Goal: Task Accomplishment & Management: Complete application form

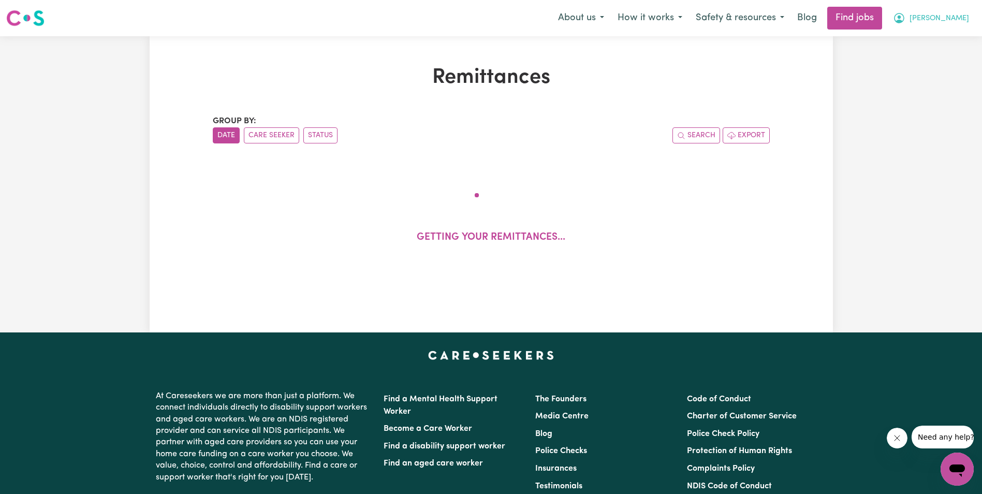
click at [959, 20] on span "[PERSON_NAME]" at bounding box center [939, 18] width 60 height 11
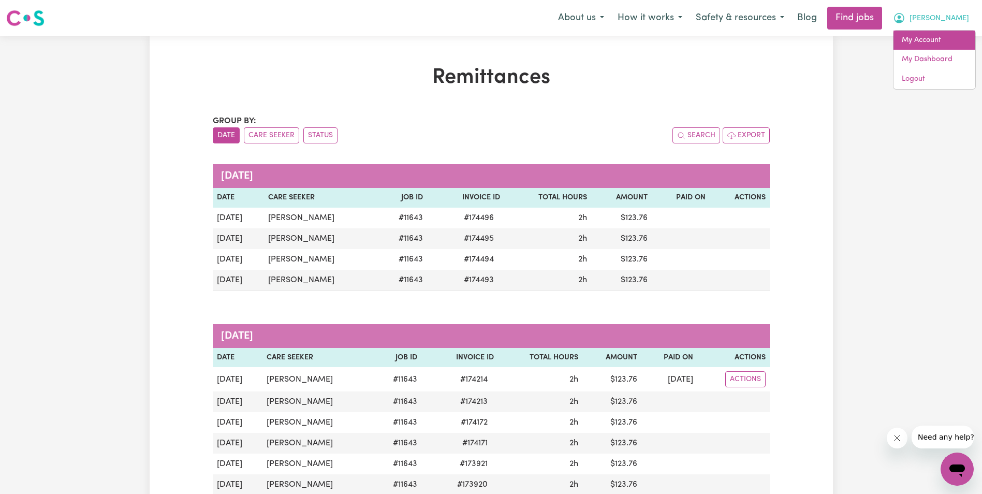
click at [928, 38] on link "My Account" at bounding box center [934, 41] width 82 height 20
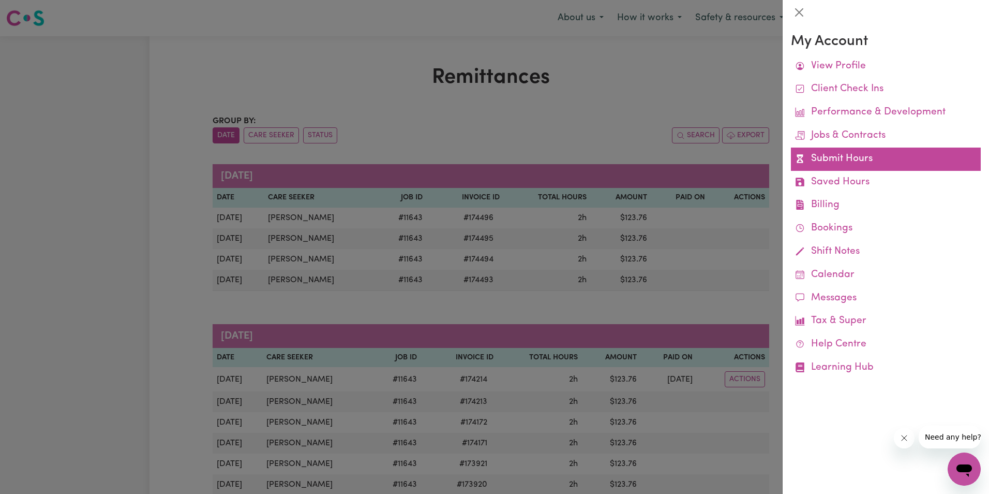
click at [843, 156] on link "Submit Hours" at bounding box center [886, 158] width 190 height 23
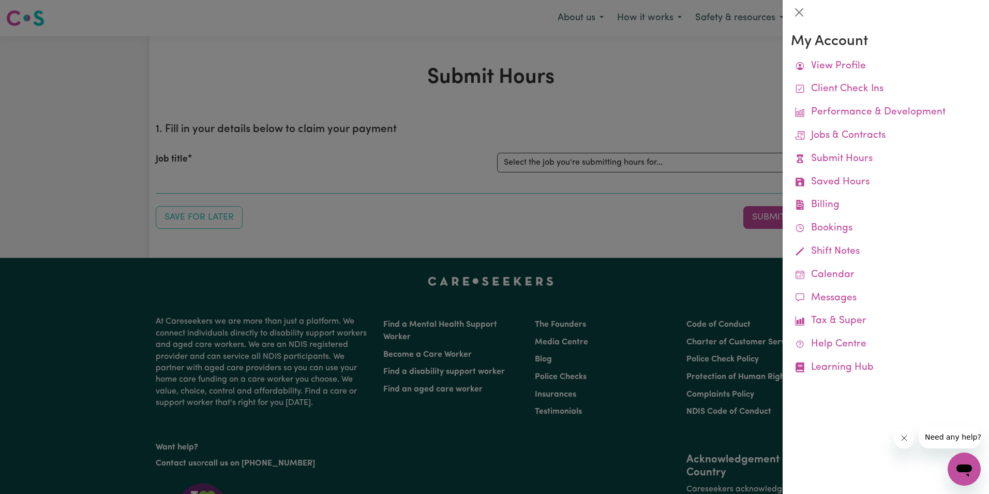
click at [613, 162] on div at bounding box center [494, 247] width 989 height 494
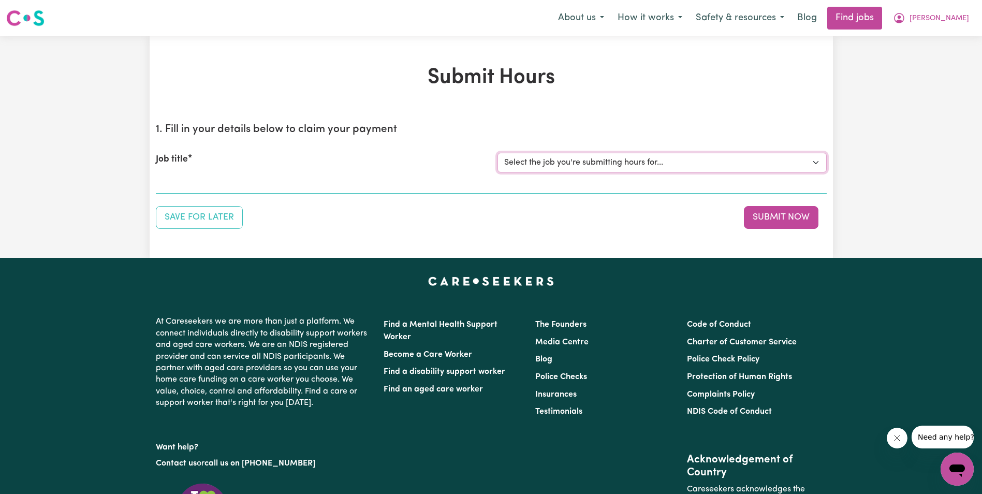
click at [613, 162] on select "Select the job you're submitting hours for... [Gertrude Ehrich] Support Worker …" at bounding box center [661, 163] width 329 height 20
select select "11643"
click at [497, 153] on select "Select the job you're submitting hours for... [Gertrude Ehrich] Support Worker …" at bounding box center [661, 163] width 329 height 20
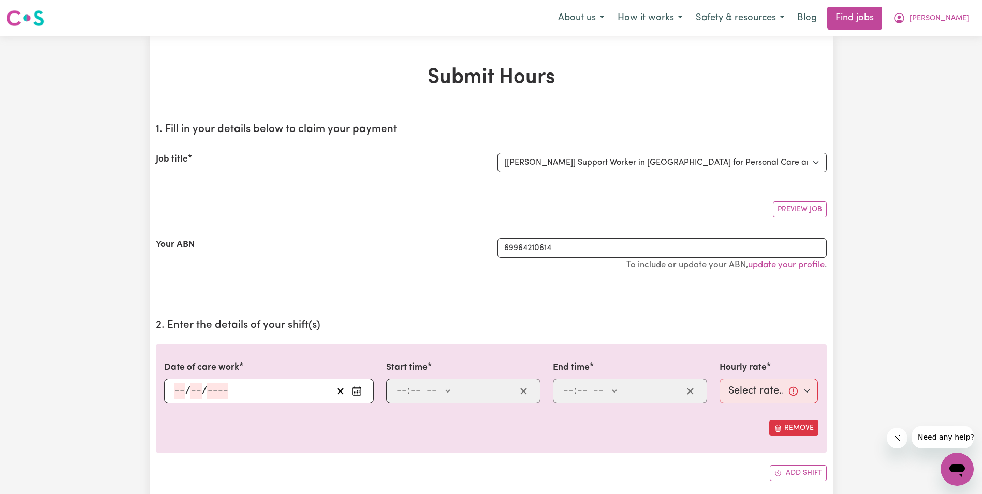
click at [175, 392] on input "number" at bounding box center [179, 391] width 11 height 16
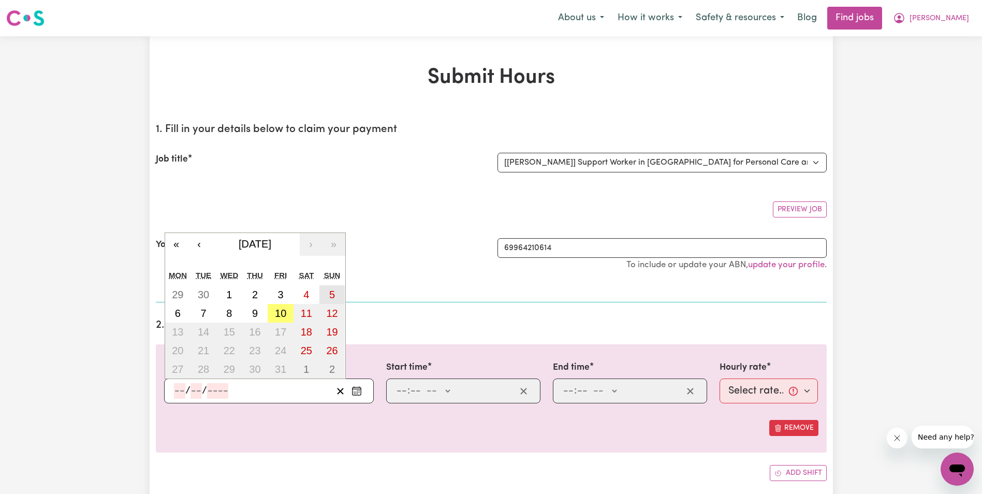
click at [329, 292] on abbr "5" at bounding box center [332, 294] width 6 height 11
type input "2025-10-05"
type input "5"
type input "10"
type input "2025"
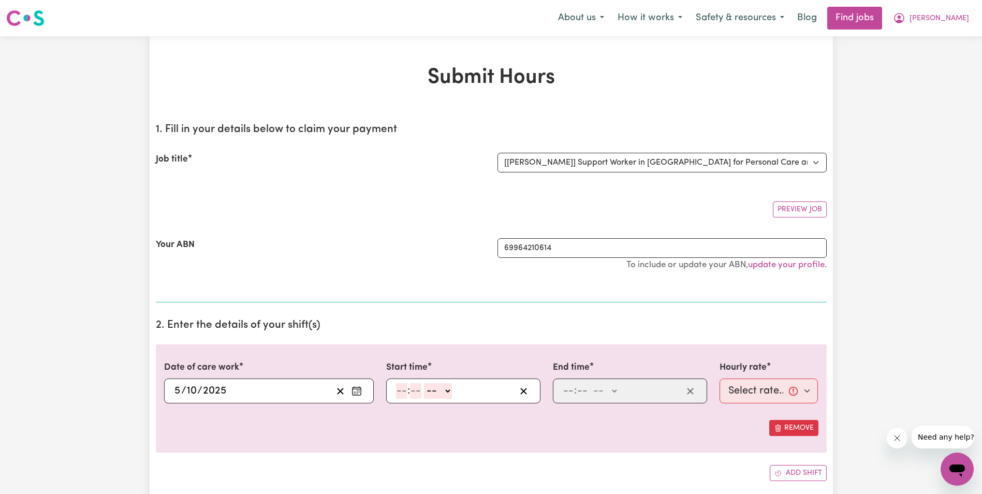
click at [403, 391] on input "number" at bounding box center [401, 391] width 11 height 16
type input "1"
click at [411, 391] on input "number" at bounding box center [410, 391] width 11 height 16
type input "00"
click at [445, 392] on select "-- AM PM" at bounding box center [436, 391] width 28 height 16
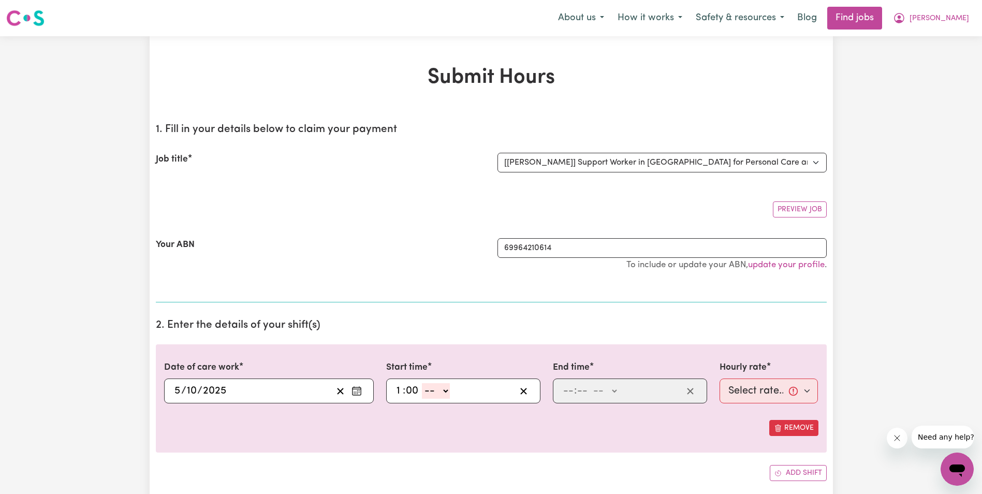
select select "am"
click at [422, 383] on select "-- AM PM" at bounding box center [436, 391] width 28 height 16
type input "01:00"
type input "0"
click at [567, 391] on input "number" at bounding box center [567, 391] width 11 height 16
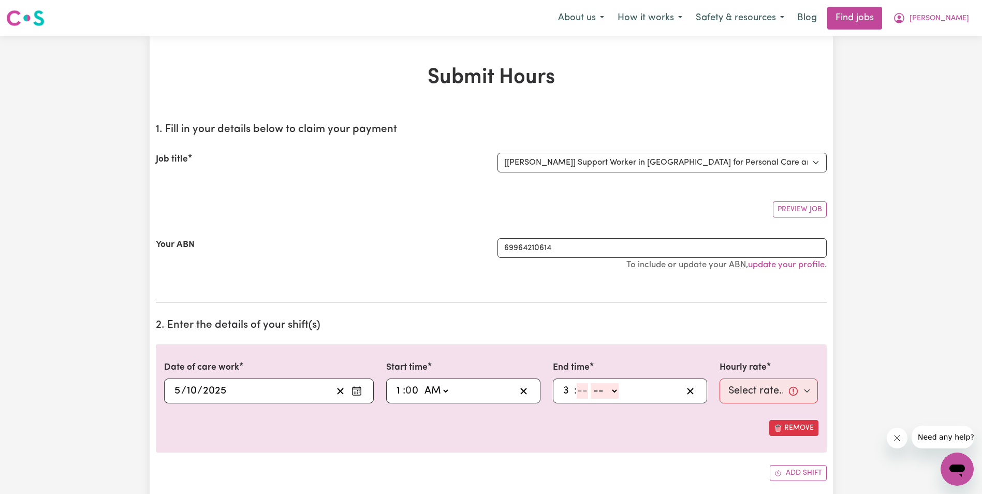
type input "3"
type input "00"
click at [608, 388] on select "-- AM PM" at bounding box center [602, 391] width 28 height 16
select select "am"
click at [588, 383] on select "-- AM PM" at bounding box center [602, 391] width 28 height 16
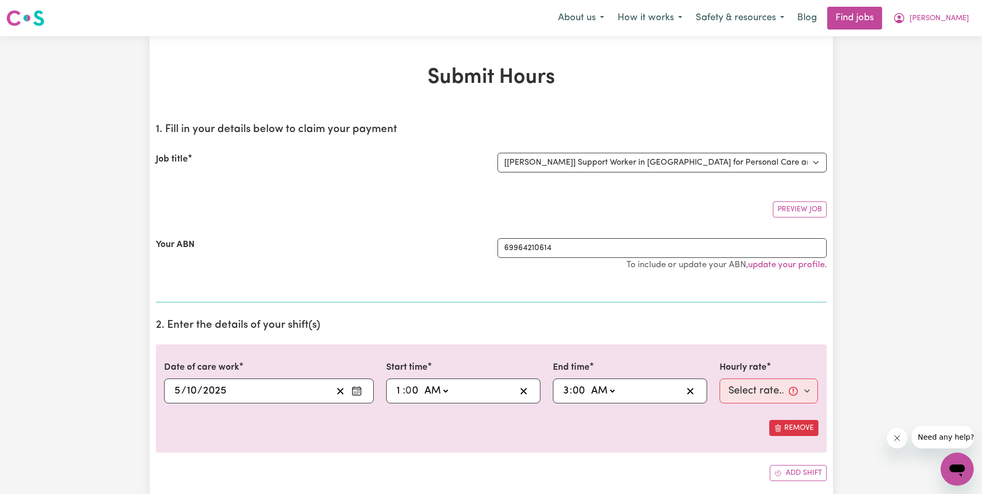
type input "03:00"
type input "0"
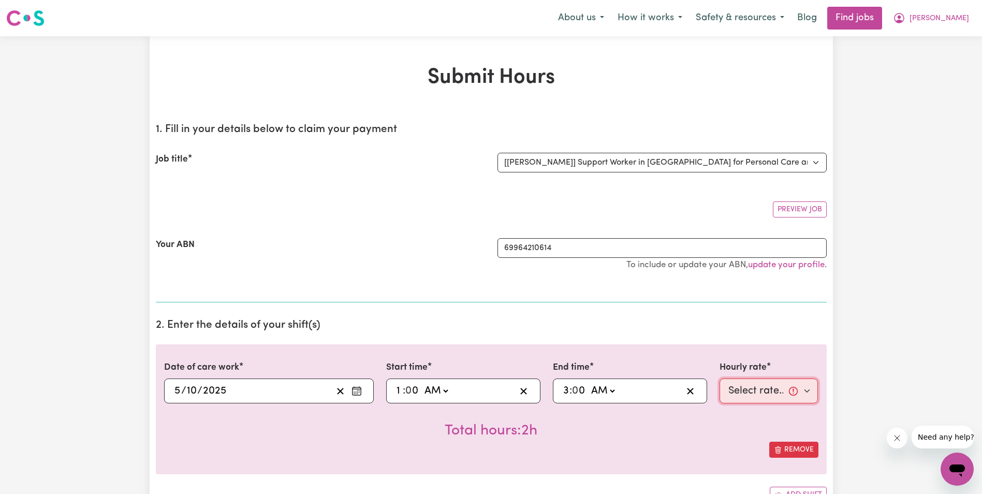
click at [738, 396] on select "Select rate... $68.00 (Weekday) $68.00 (Saturday) $68.00 (Sunday)" at bounding box center [768, 390] width 99 height 25
select select "68-Sunday"
click at [719, 378] on select "Select rate... $68.00 (Weekday) $68.00 (Saturday) $68.00 (Sunday)" at bounding box center [768, 390] width 99 height 25
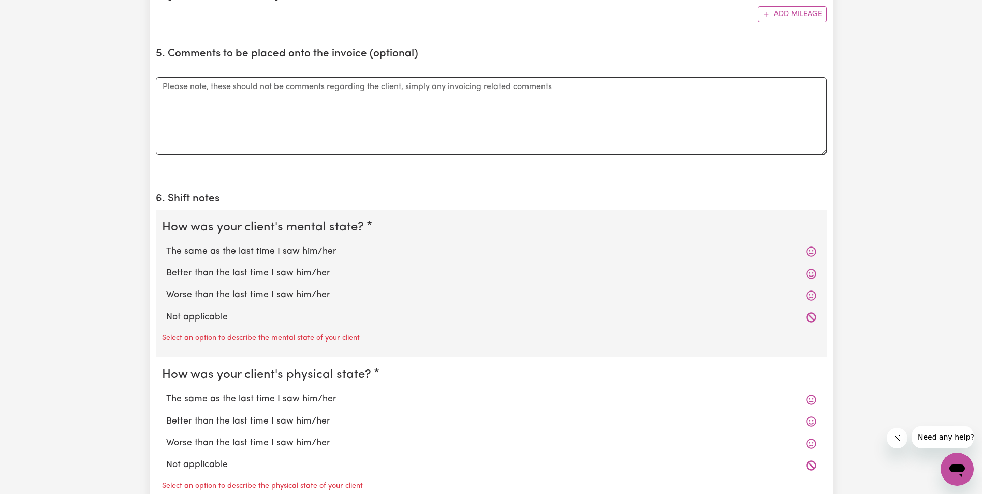
scroll to position [673, 0]
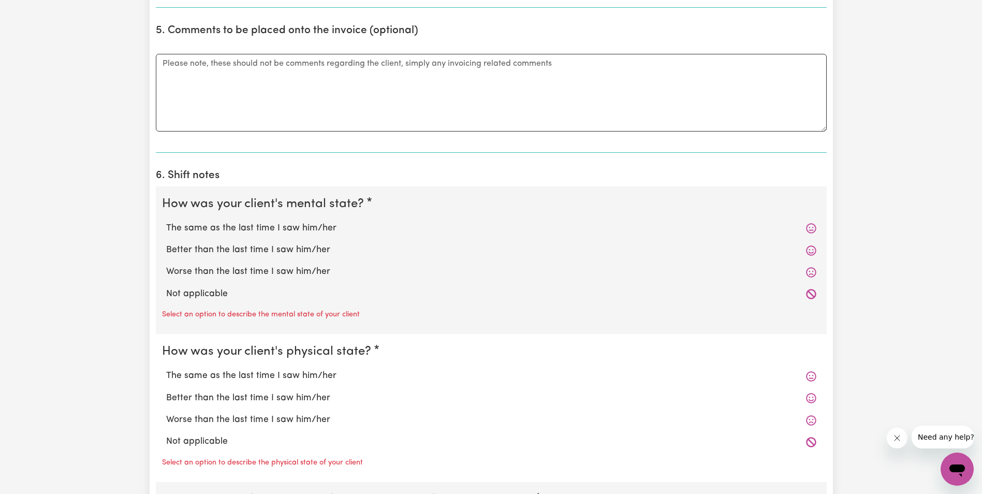
click at [201, 271] on label "Worse than the last time I saw him/her" at bounding box center [491, 271] width 650 height 13
click at [166, 265] on input "Worse than the last time I saw him/her" at bounding box center [166, 264] width 1 height 1
radio input "true"
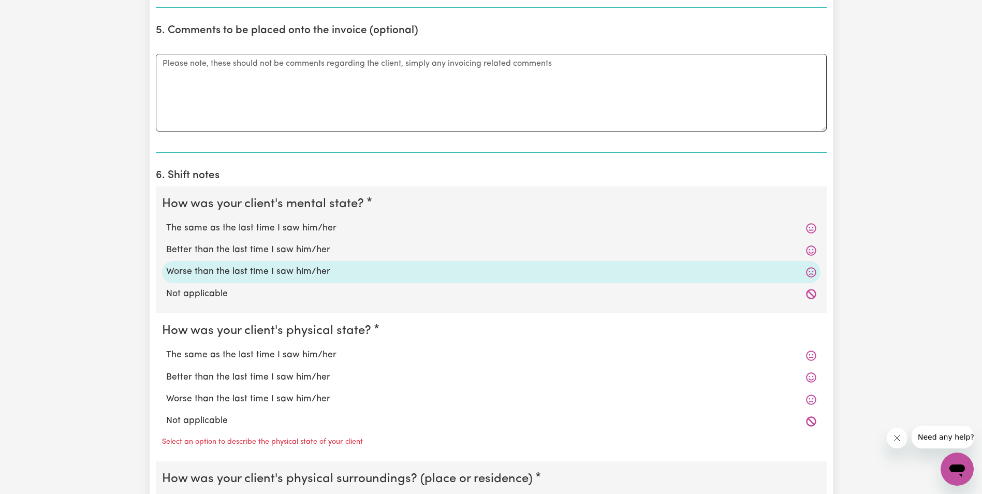
click at [226, 398] on label "Worse than the last time I saw him/her" at bounding box center [491, 398] width 650 height 13
click at [166, 392] on input "Worse than the last time I saw him/her" at bounding box center [166, 392] width 1 height 1
radio input "true"
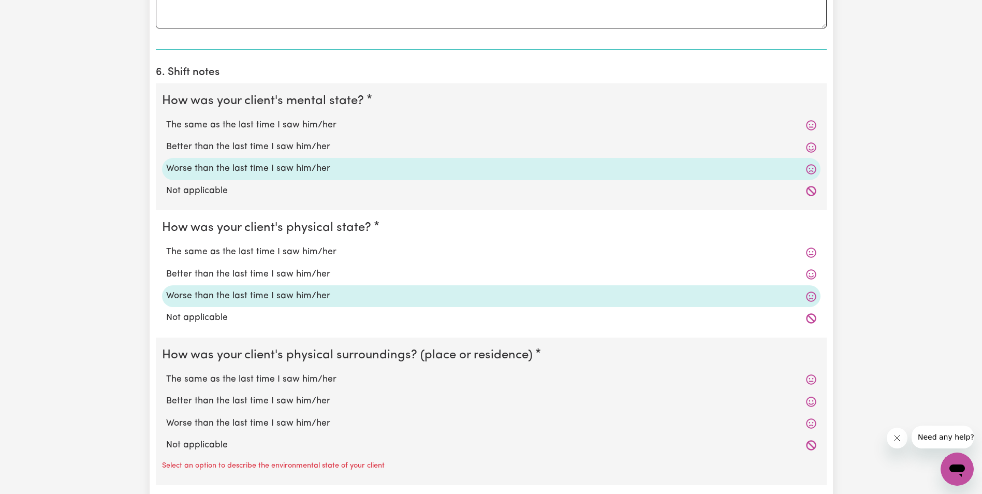
scroll to position [776, 0]
click at [218, 381] on label "The same as the last time I saw him/her" at bounding box center [491, 378] width 650 height 13
click at [166, 372] on input "The same as the last time I saw him/her" at bounding box center [166, 372] width 1 height 1
radio input "true"
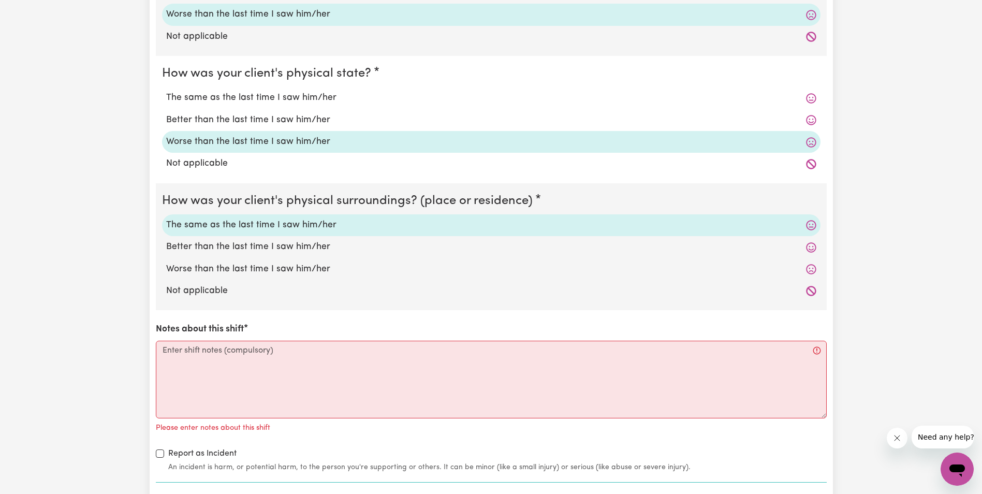
scroll to position [931, 0]
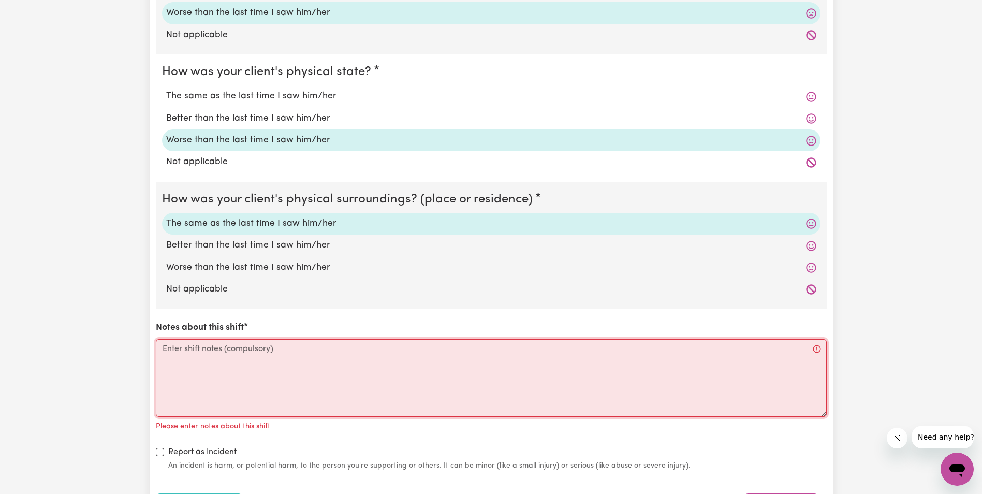
click at [205, 350] on textarea "Notes about this shift" at bounding box center [491, 378] width 671 height 78
paste textarea "Medication error Trudi was up and in her Recliner chair feet up. Trudi looked t…"
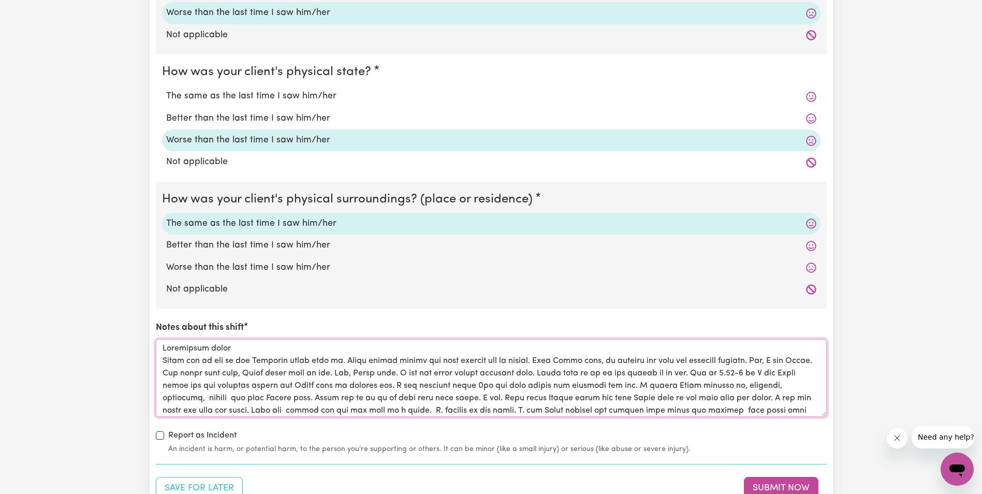
scroll to position [0, 0]
click at [161, 347] on textarea "Notes about this shift" at bounding box center [491, 378] width 671 height 78
click at [473, 387] on textarea "Notes about this shift" at bounding box center [491, 378] width 671 height 78
drag, startPoint x: 802, startPoint y: 384, endPoint x: 763, endPoint y: 385, distance: 38.3
click at [763, 385] on textarea "Notes about this shift" at bounding box center [491, 378] width 671 height 78
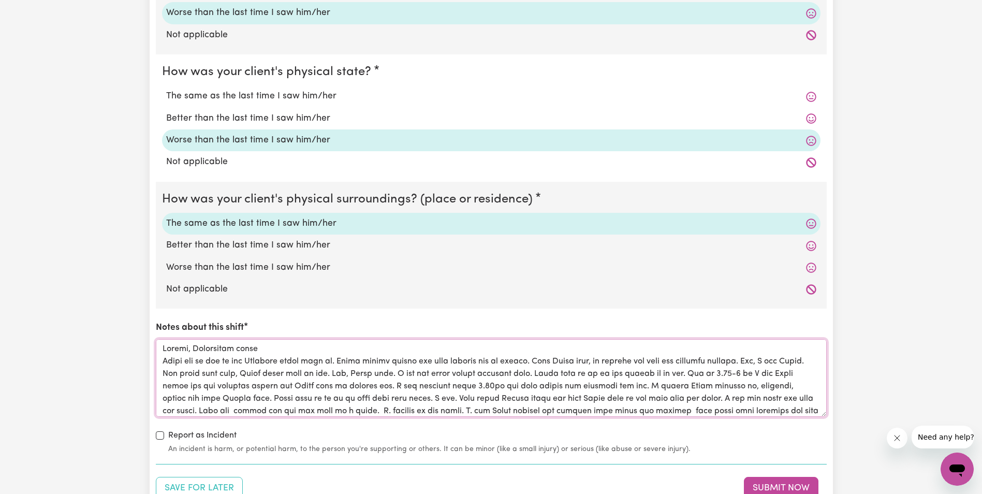
drag, startPoint x: 289, startPoint y: 399, endPoint x: 283, endPoint y: 400, distance: 6.3
click at [283, 400] on textarea "Notes about this shift" at bounding box center [491, 378] width 671 height 78
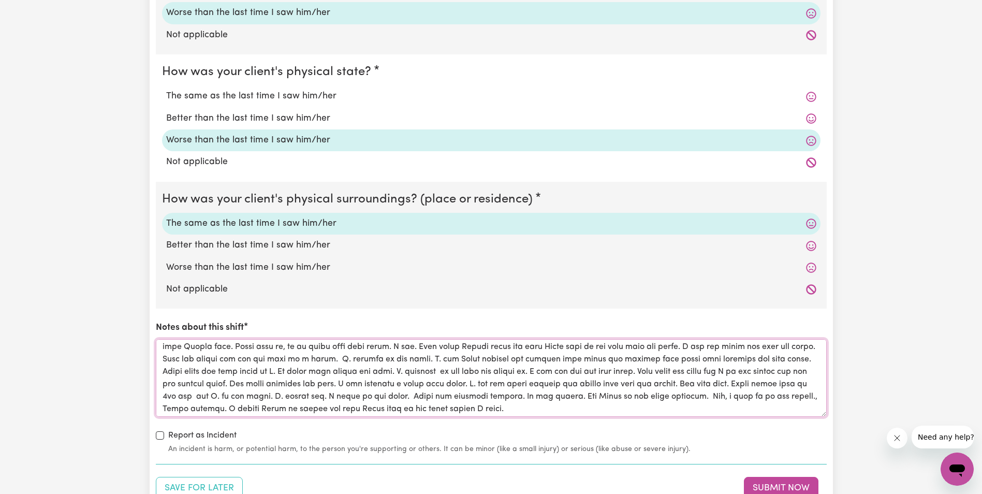
click at [274, 372] on textarea "Notes about this shift" at bounding box center [491, 378] width 671 height 78
click at [201, 398] on textarea "Notes about this shift" at bounding box center [491, 378] width 671 height 78
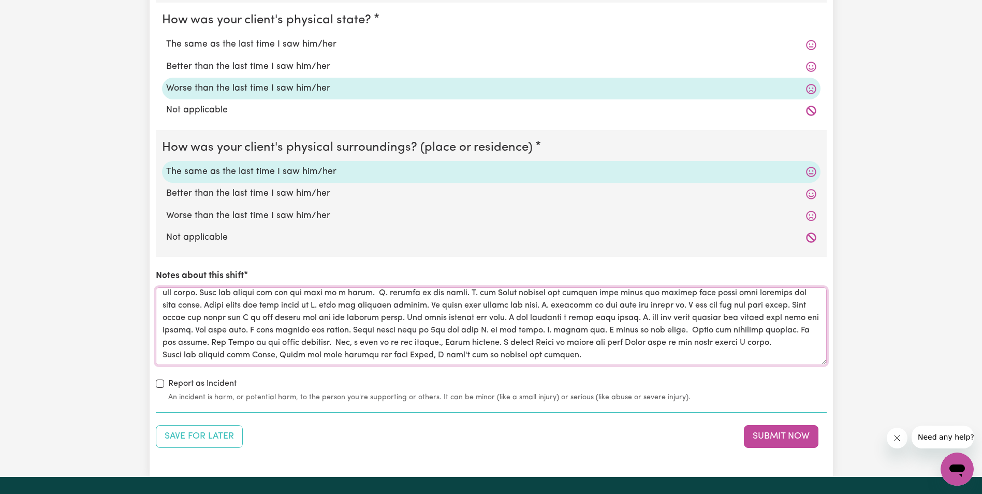
scroll to position [71, 0]
click at [420, 350] on textarea "Notes about this shift" at bounding box center [491, 326] width 671 height 78
type textarea "Report, Medication error Trudi was up and in her Recliner chair feet up. Trudi …"
click at [162, 383] on input "Report as Incident" at bounding box center [160, 383] width 8 height 8
checkbox input "true"
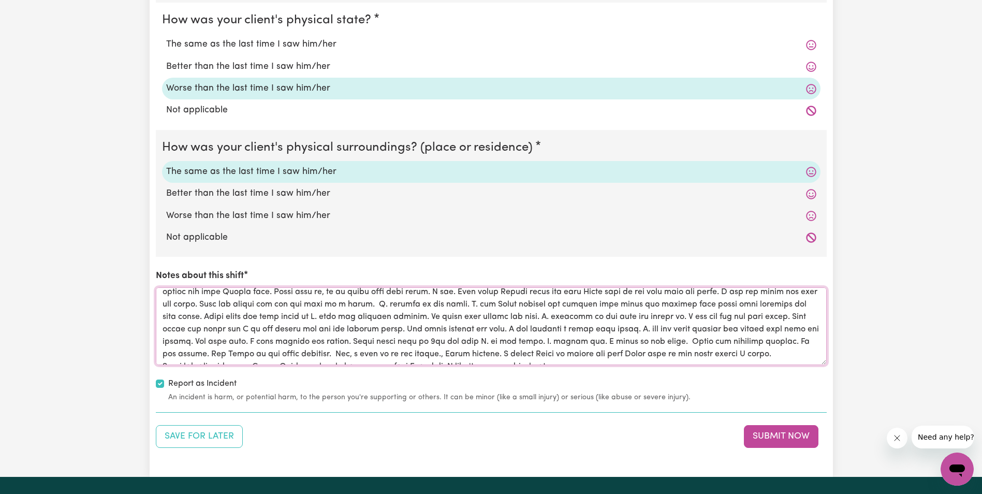
scroll to position [0, 0]
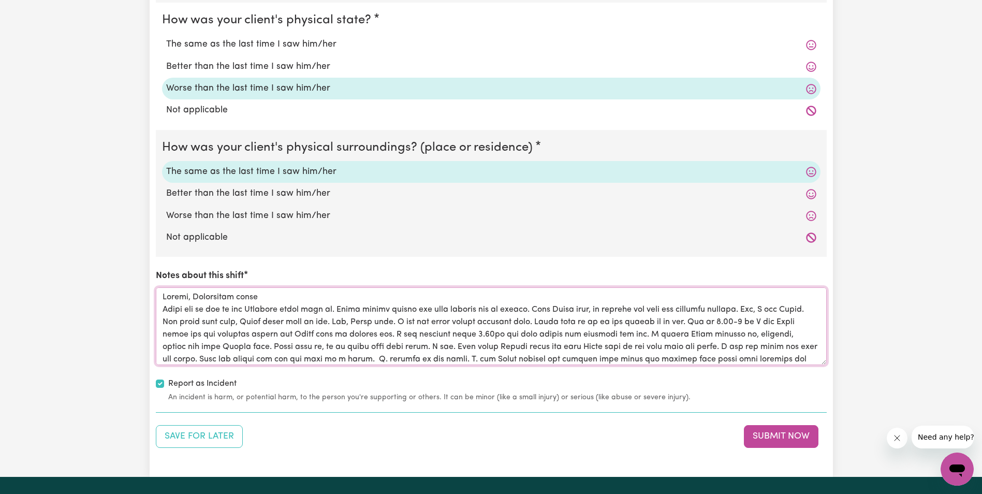
drag, startPoint x: 566, startPoint y: 355, endPoint x: 160, endPoint y: 287, distance: 411.9
click at [160, 287] on div "Notes about this shift" at bounding box center [491, 316] width 671 height 95
click at [762, 434] on button "Submit Now" at bounding box center [781, 436] width 75 height 23
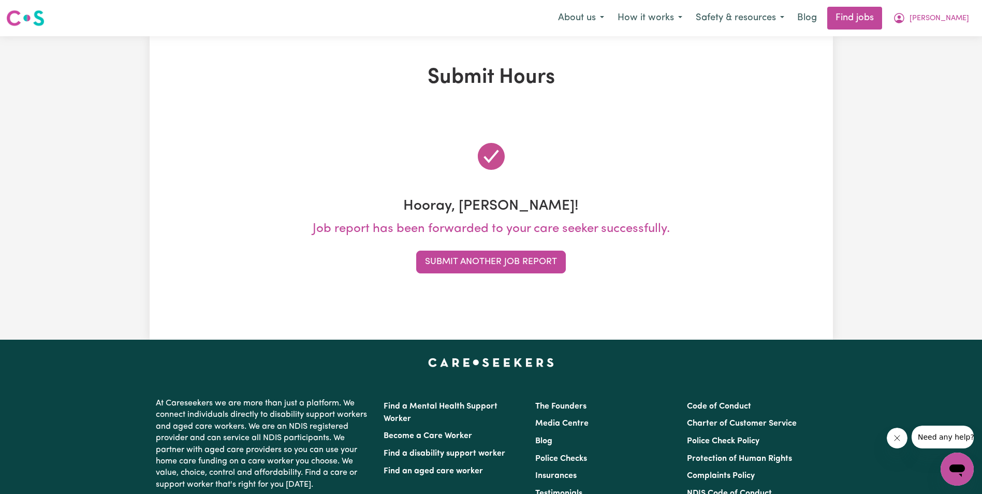
click at [902, 207] on div "Submit Hours Hooray, Silvia! Job report has been forwarded to your care seeker …" at bounding box center [491, 187] width 982 height 303
click at [468, 260] on button "Submit Another Job Report" at bounding box center [491, 261] width 150 height 23
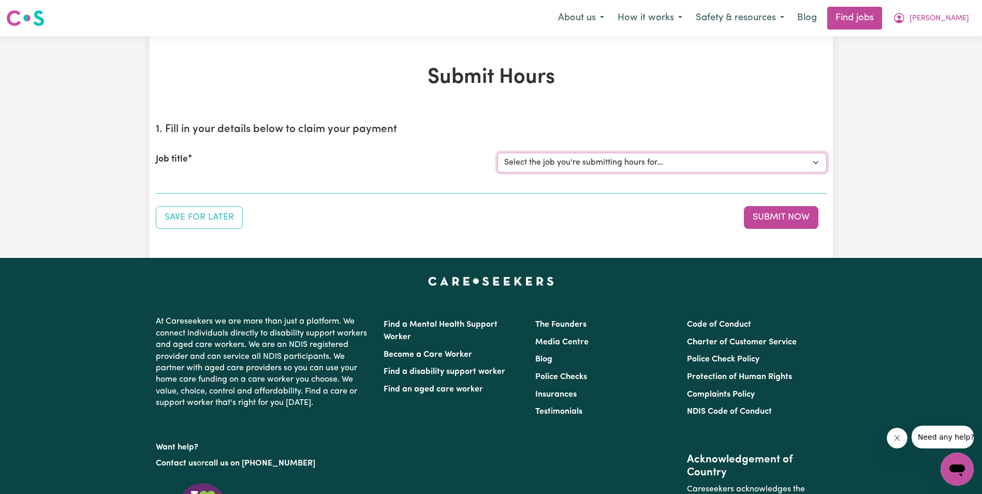
click at [583, 161] on select "Select the job you're submitting hours for... [Gertrude Ehrich] Support Worker …" at bounding box center [661, 163] width 329 height 20
select select "11643"
click at [497, 153] on select "Select the job you're submitting hours for... [Gertrude Ehrich] Support Worker …" at bounding box center [661, 163] width 329 height 20
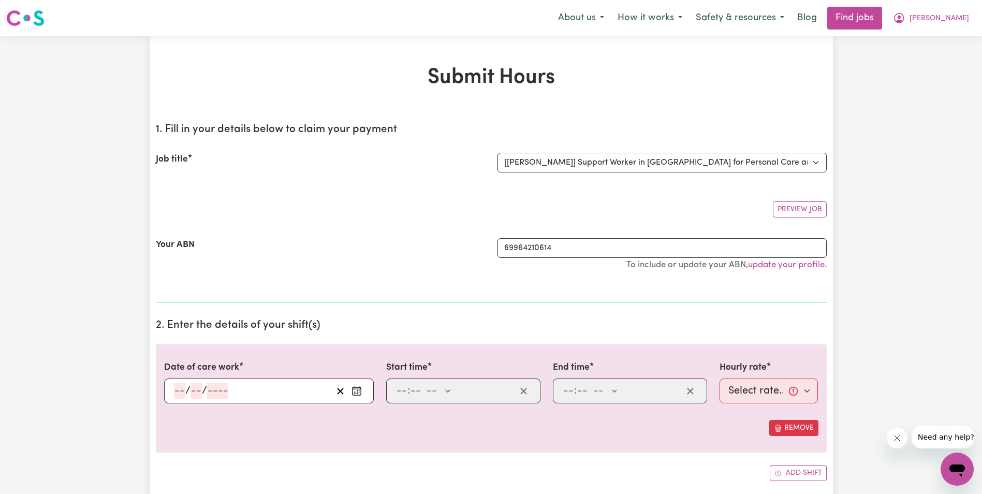
click at [177, 391] on input "number" at bounding box center [179, 391] width 11 height 16
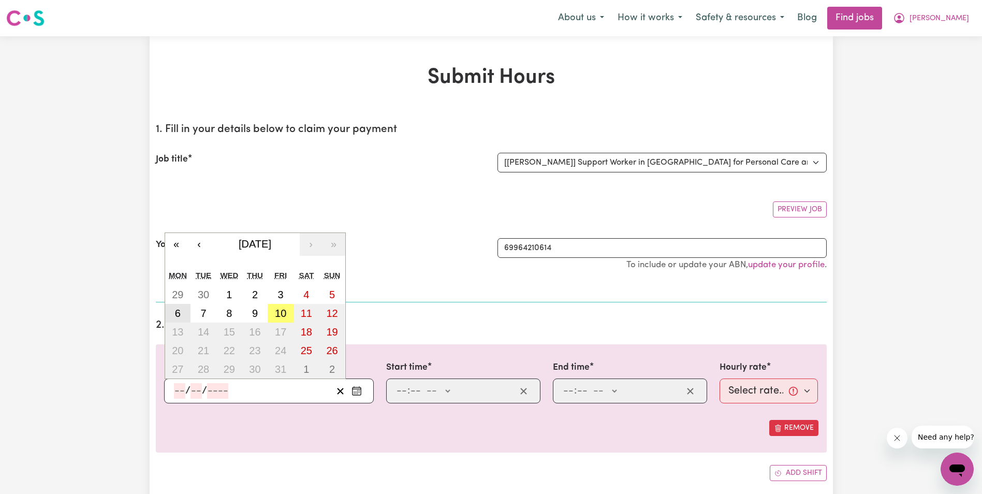
click at [177, 316] on abbr "6" at bounding box center [178, 312] width 6 height 11
type input "2025-10-06"
type input "6"
type input "10"
type input "2025"
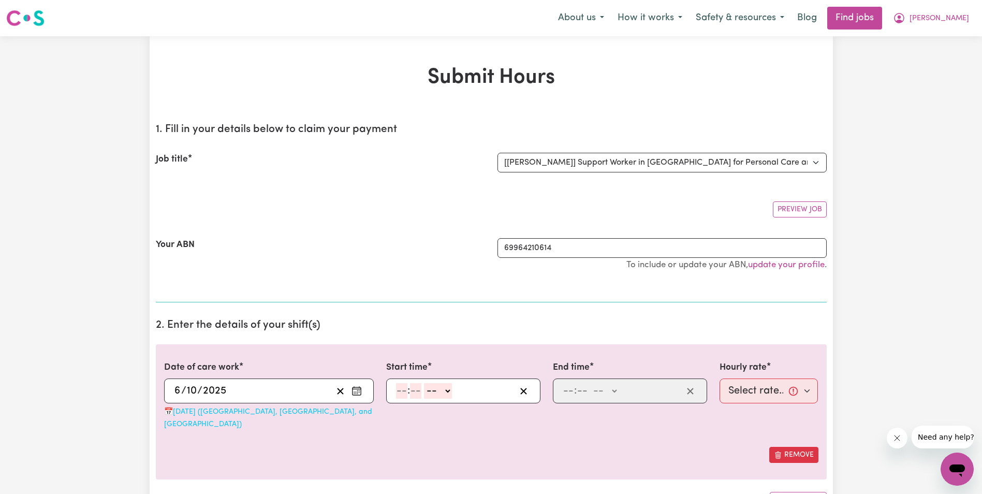
click at [398, 391] on input "number" at bounding box center [401, 391] width 11 height 16
type input "8"
type input "30"
click at [442, 391] on select "-- AM PM" at bounding box center [435, 391] width 28 height 16
select select "am"
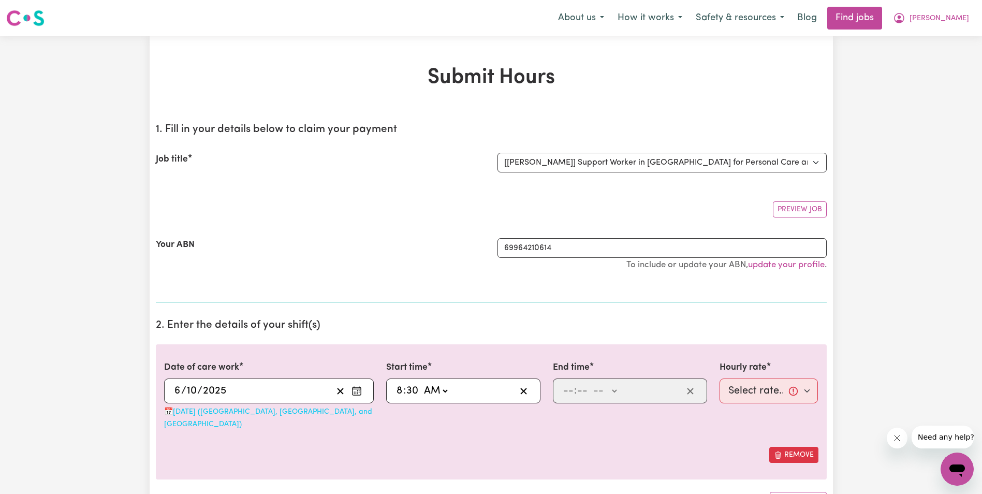
click at [421, 383] on select "-- AM PM" at bounding box center [435, 391] width 28 height 16
type input "08:01"
type input "1"
type input "08:15"
type input "15"
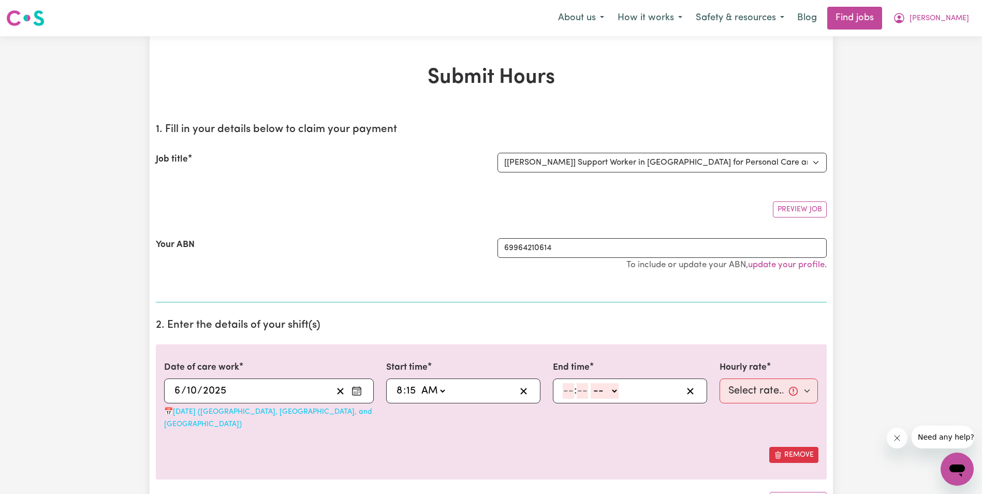
click at [569, 392] on input "number" at bounding box center [567, 391] width 11 height 16
type input "10"
type input "15"
click at [613, 390] on select "-- AM PM" at bounding box center [603, 391] width 28 height 16
select select "am"
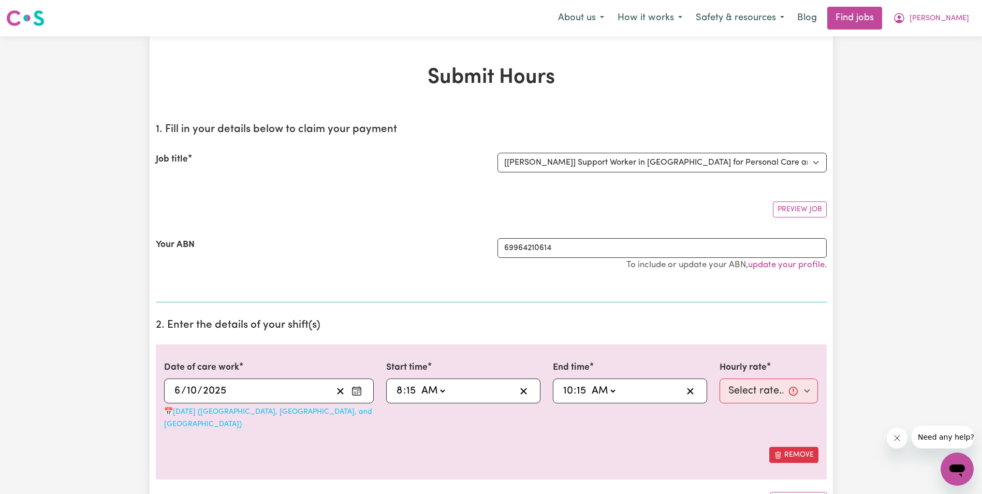
click at [589, 383] on select "-- AM PM" at bounding box center [603, 391] width 28 height 16
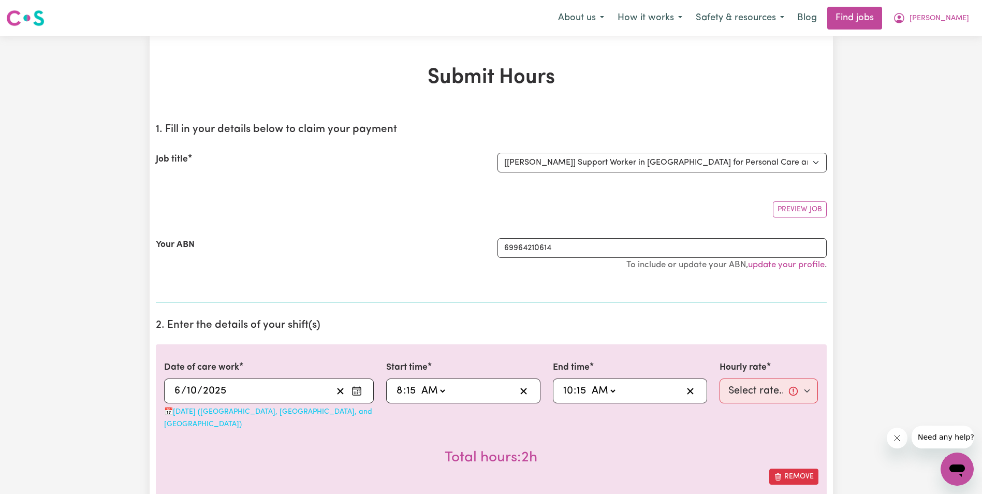
type input "10:15"
click at [757, 393] on select "Select rate... $68.00 (Weekday) $68.00 (Saturday) $68.00 (Sunday)" at bounding box center [768, 390] width 99 height 25
select select "68-Weekday"
click at [719, 378] on select "Select rate... $68.00 (Weekday) $68.00 (Saturday) $68.00 (Sunday)" at bounding box center [768, 390] width 99 height 25
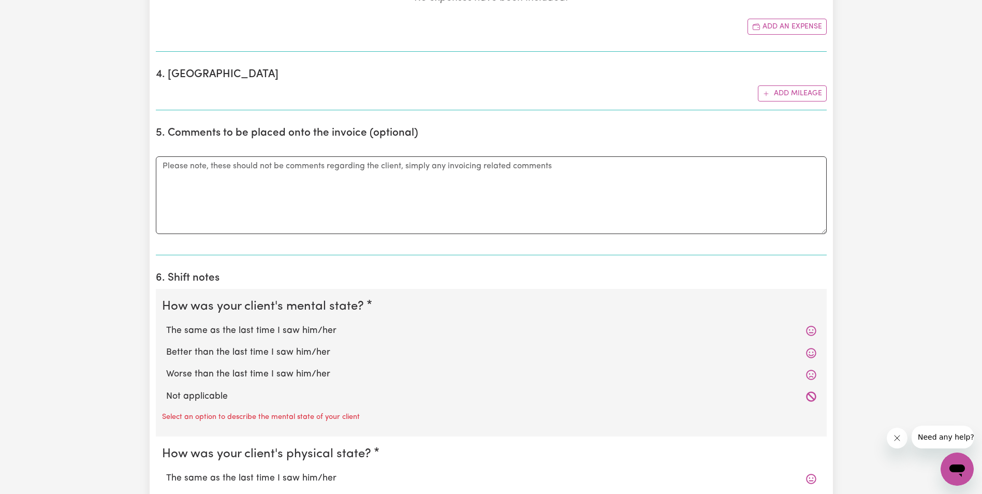
scroll to position [621, 0]
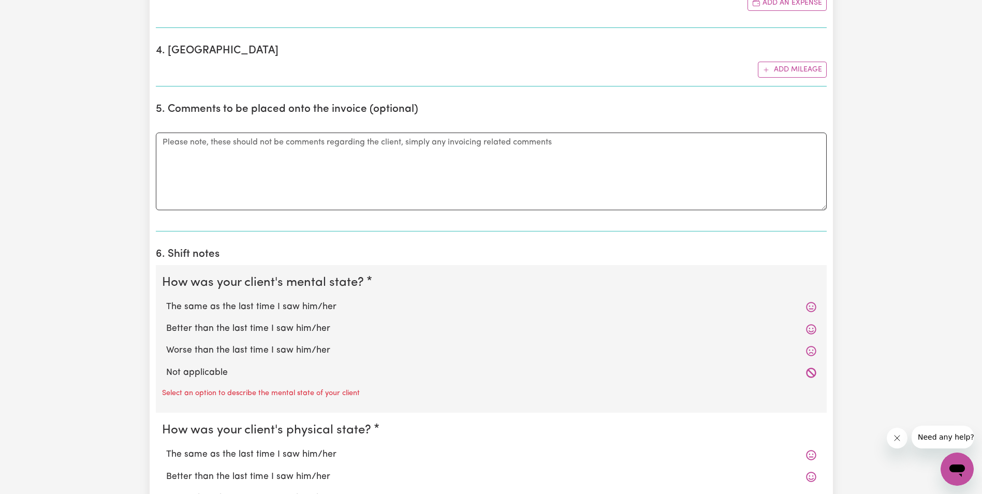
click at [219, 322] on label "Better than the last time I saw him/her" at bounding box center [491, 328] width 650 height 13
click at [166, 321] on input "Better than the last time I saw him/her" at bounding box center [166, 321] width 1 height 1
radio input "true"
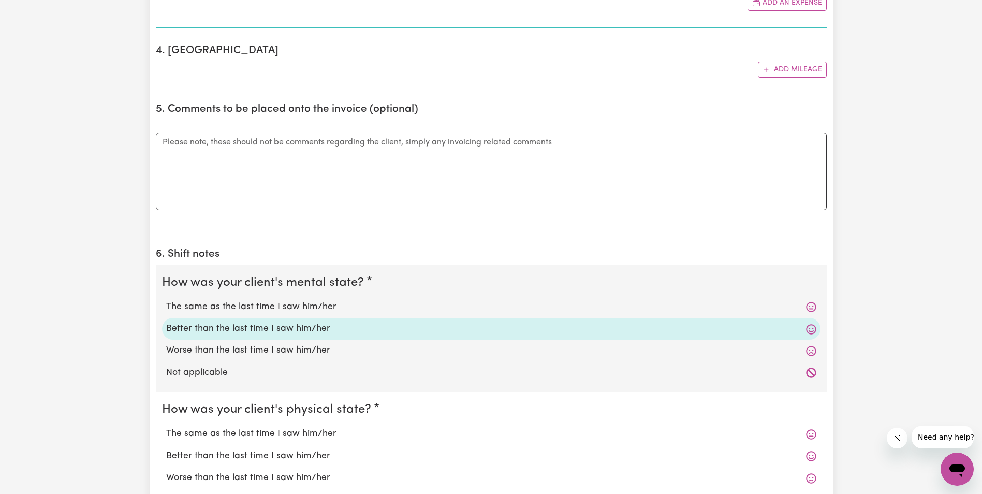
click at [216, 449] on label "Better than the last time I saw him/her" at bounding box center [491, 455] width 650 height 13
click at [166, 449] on input "Better than the last time I saw him/her" at bounding box center [166, 449] width 1 height 1
radio input "true"
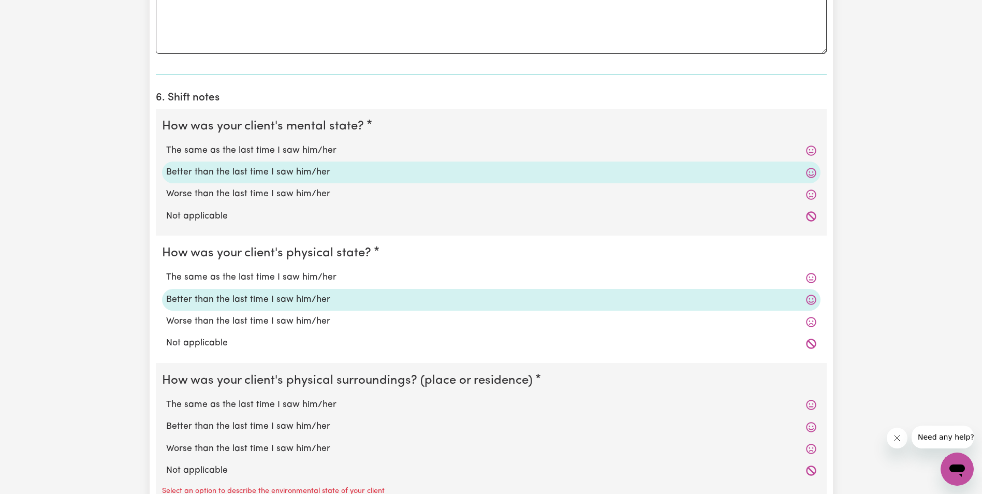
scroll to position [828, 0]
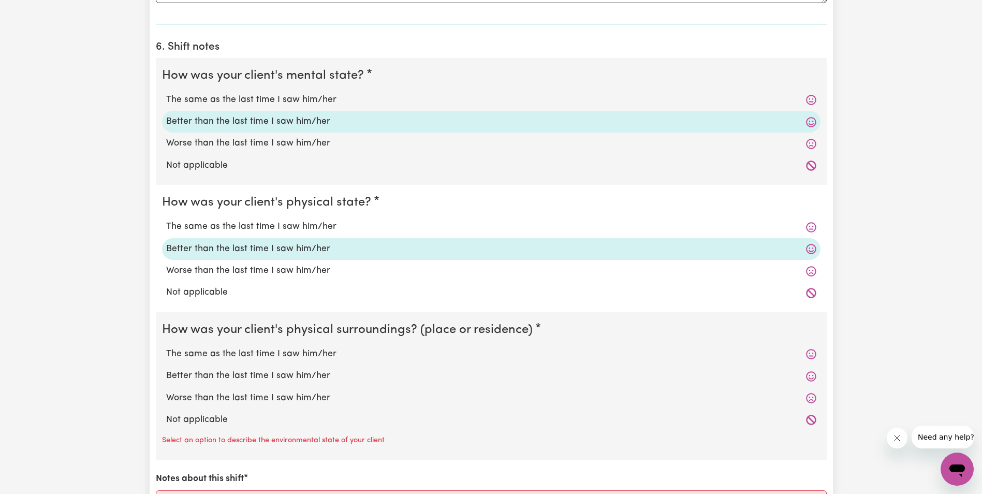
click at [255, 347] on label "The same as the last time I saw him/her" at bounding box center [491, 353] width 650 height 13
click at [166, 347] on input "The same as the last time I saw him/her" at bounding box center [166, 347] width 1 height 1
radio input "true"
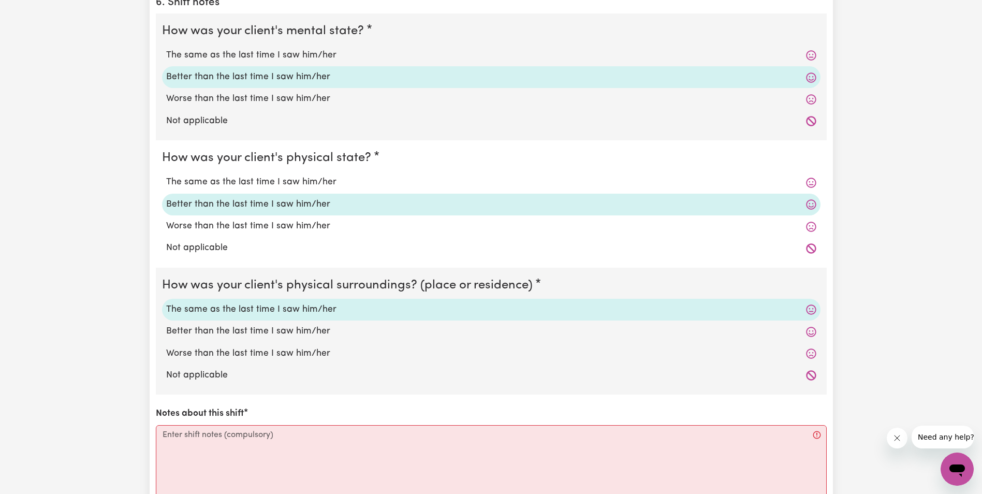
scroll to position [931, 0]
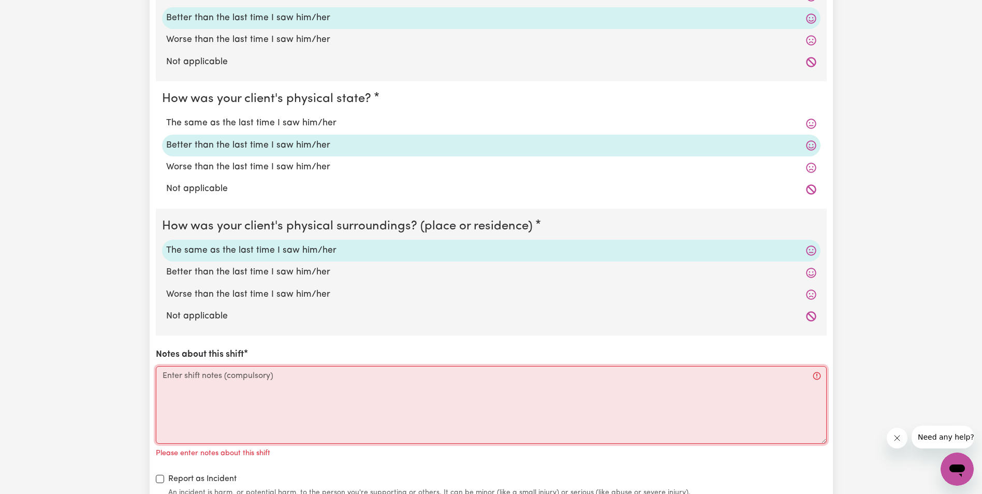
click at [220, 366] on textarea "Notes about this shift" at bounding box center [491, 405] width 671 height 78
paste textarea "Before I go inside, I weel the bins out to the street. Trudi was very weak toda…"
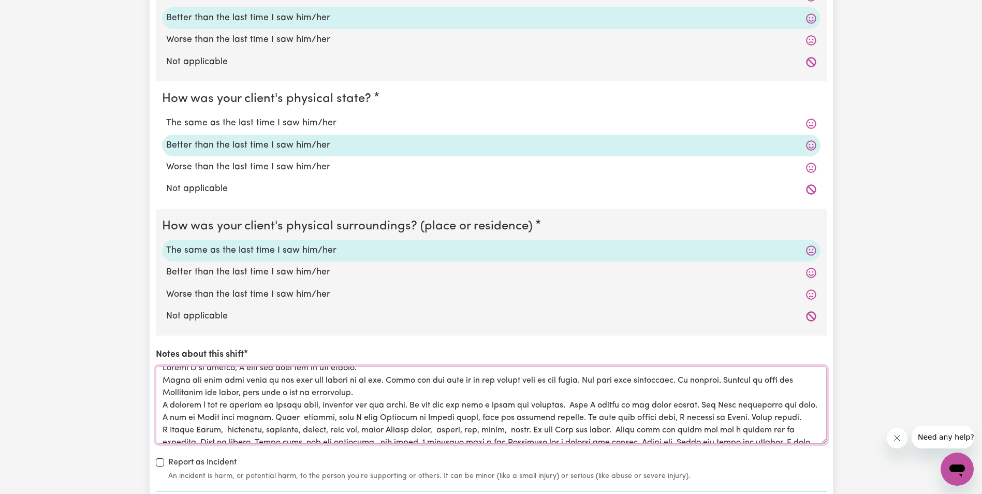
scroll to position [0, 0]
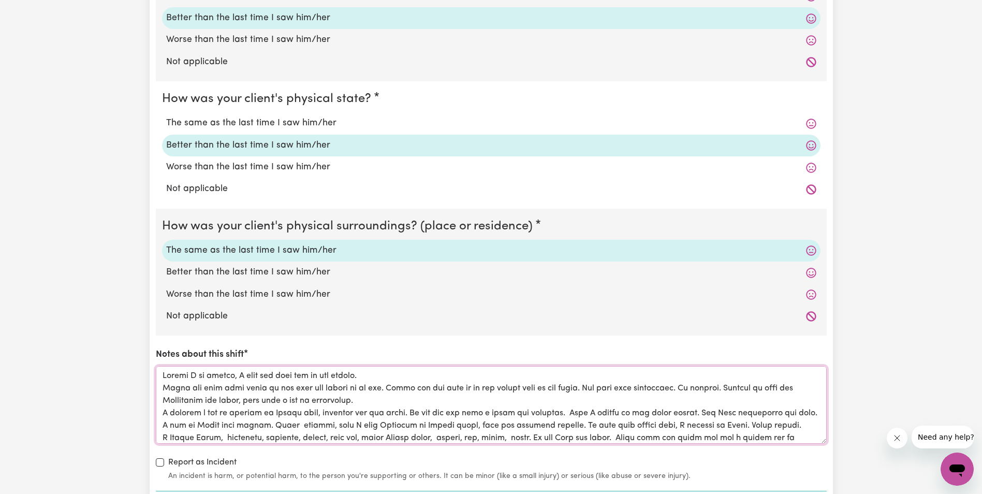
type textarea "Before I go inside, I weel the bins out to the street. Trudi was very weak toda…"
click at [273, 116] on label "The same as the last time I saw him/her" at bounding box center [491, 122] width 650 height 13
click at [166, 116] on input "The same as the last time I saw him/her" at bounding box center [166, 116] width 1 height 1
radio input "true"
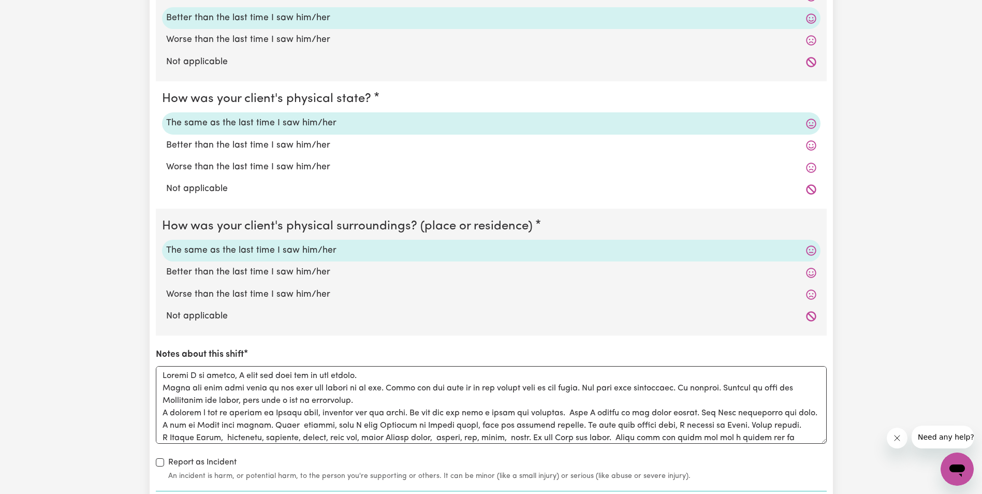
click at [209, 160] on label "Worse than the last time I saw him/her" at bounding box center [491, 166] width 650 height 13
click at [166, 160] on input "Worse than the last time I saw him/her" at bounding box center [166, 160] width 1 height 1
radio input "true"
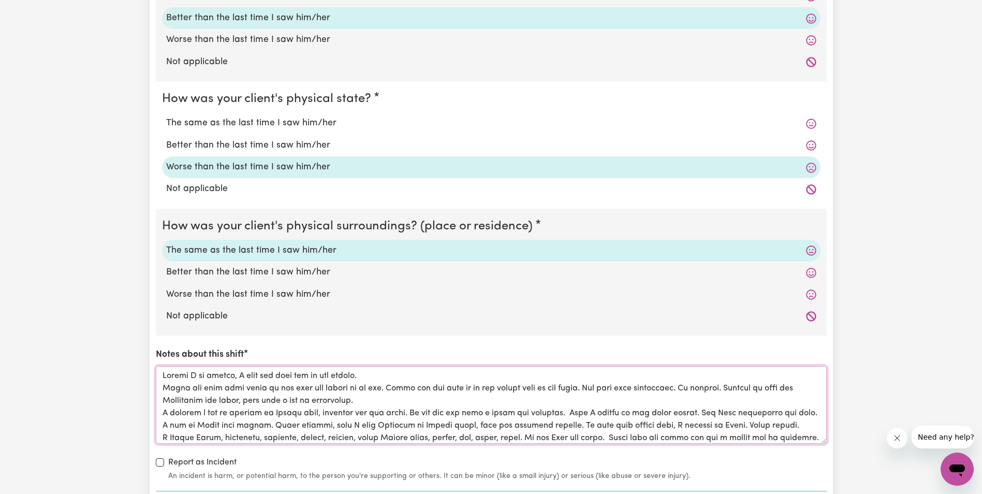
drag, startPoint x: 510, startPoint y: 420, endPoint x: 150, endPoint y: 350, distance: 366.4
type textarea "Before I go inside, I weel the bins out to the street. Trudi was very weak toda…"
click at [684, 456] on div "Report as Incident An incident is harm, or potential harm, to the person you're…" at bounding box center [491, 468] width 671 height 25
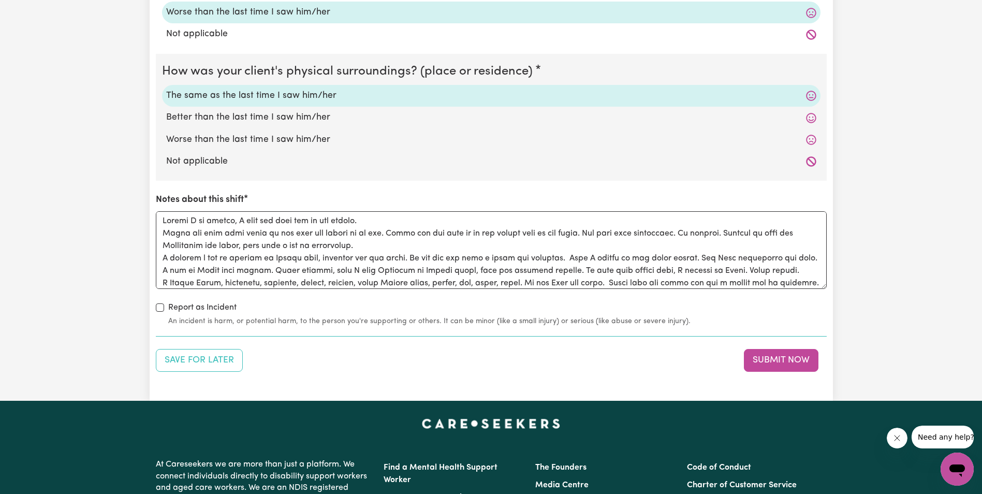
scroll to position [1087, 0]
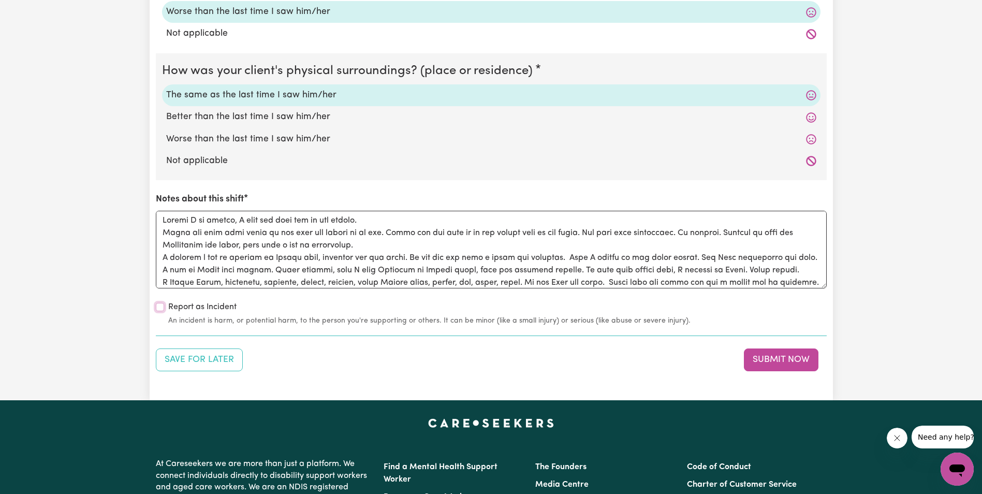
click at [158, 303] on input "Report as Incident" at bounding box center [160, 307] width 8 height 8
checkbox input "true"
click at [766, 348] on button "Submit Now" at bounding box center [781, 359] width 75 height 23
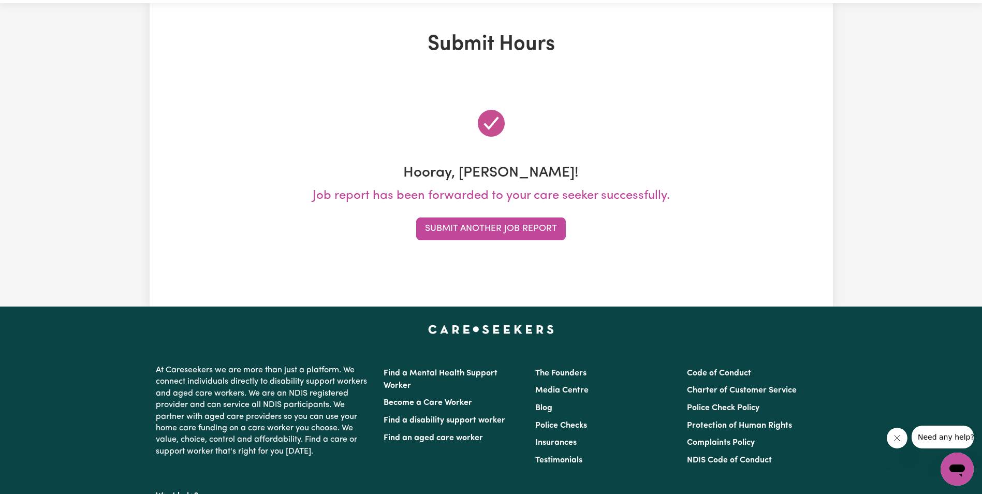
scroll to position [0, 0]
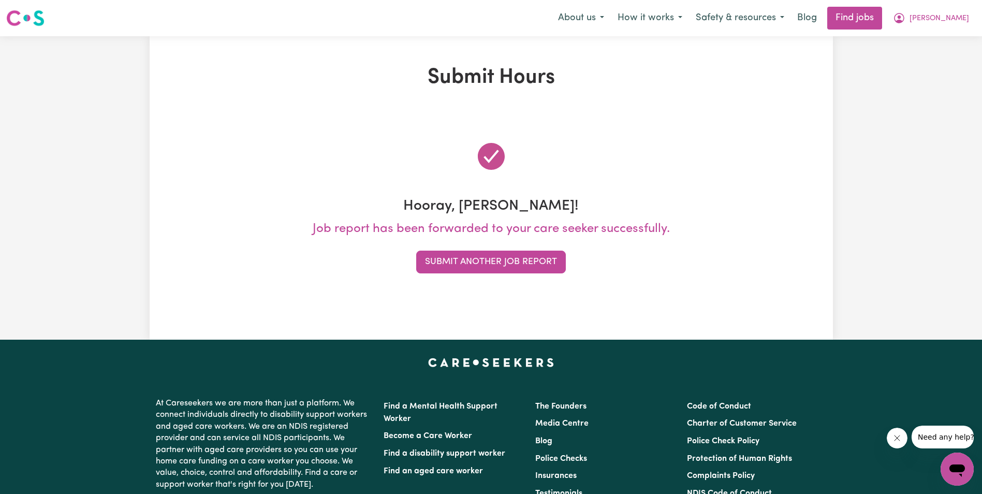
click at [936, 137] on div "Submit Hours Hooray, Silvia! Job report has been forwarded to your care seeker …" at bounding box center [491, 187] width 982 height 303
click at [517, 265] on button "Submit Another Job Report" at bounding box center [491, 261] width 150 height 23
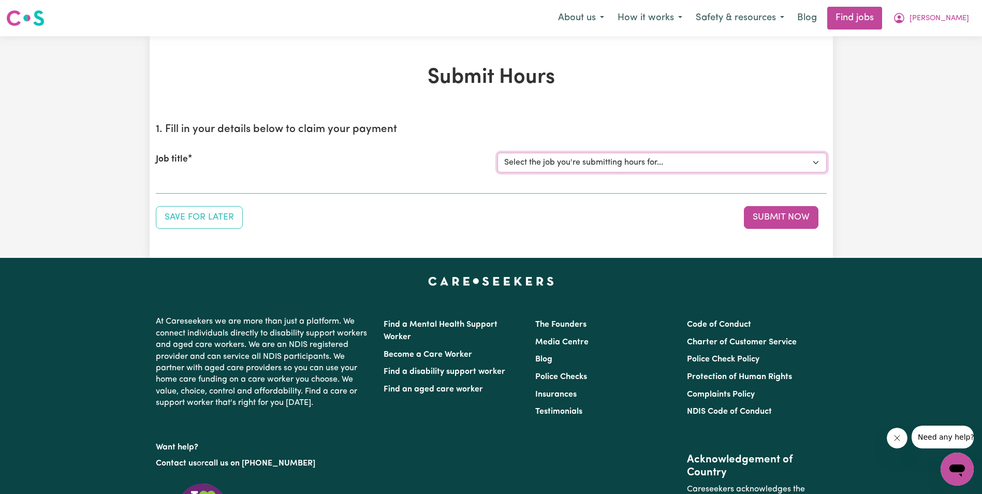
click at [560, 166] on select "Select the job you're submitting hours for... [Gertrude Ehrich] Support Worker …" at bounding box center [661, 163] width 329 height 20
select select "11643"
click at [497, 153] on select "Select the job you're submitting hours for... [Gertrude Ehrich] Support Worker …" at bounding box center [661, 163] width 329 height 20
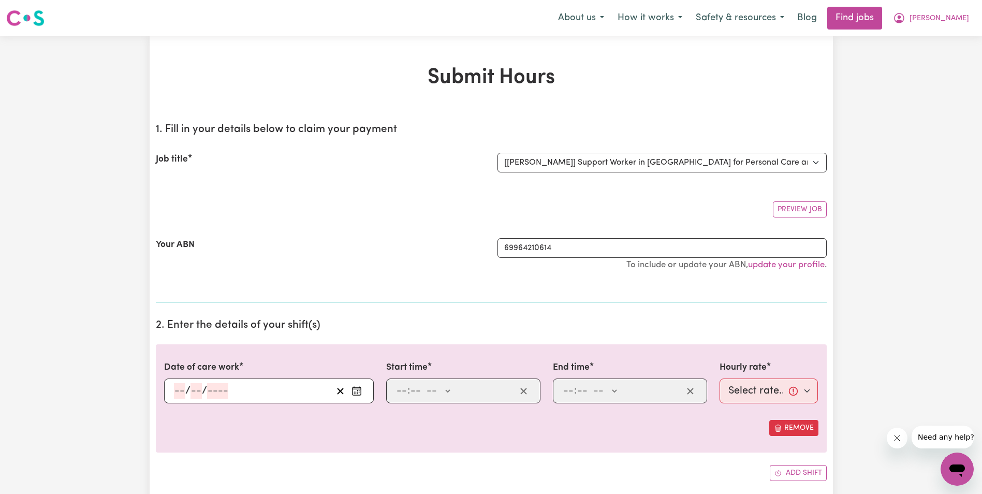
click at [174, 391] on input "number" at bounding box center [179, 391] width 11 height 16
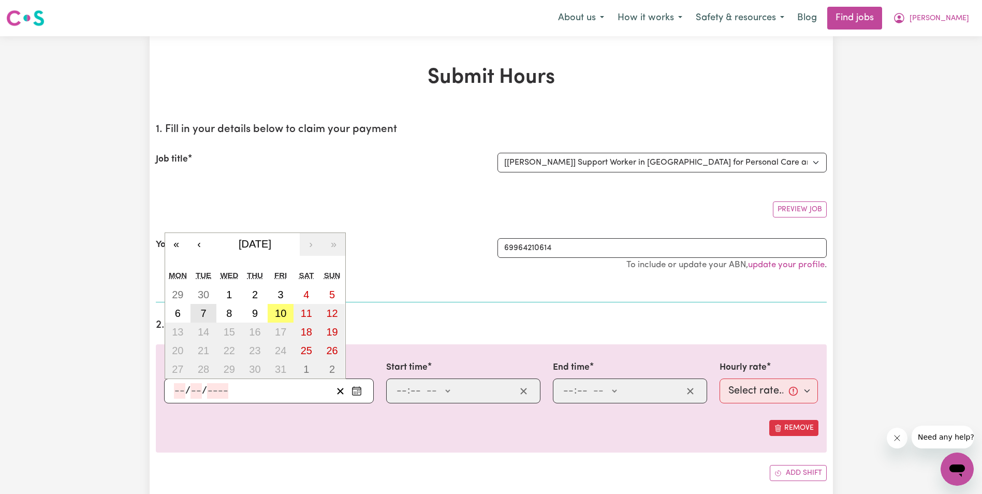
click at [202, 309] on abbr "7" at bounding box center [203, 312] width 6 height 11
type input "2025-10-07"
type input "7"
type input "10"
type input "2025"
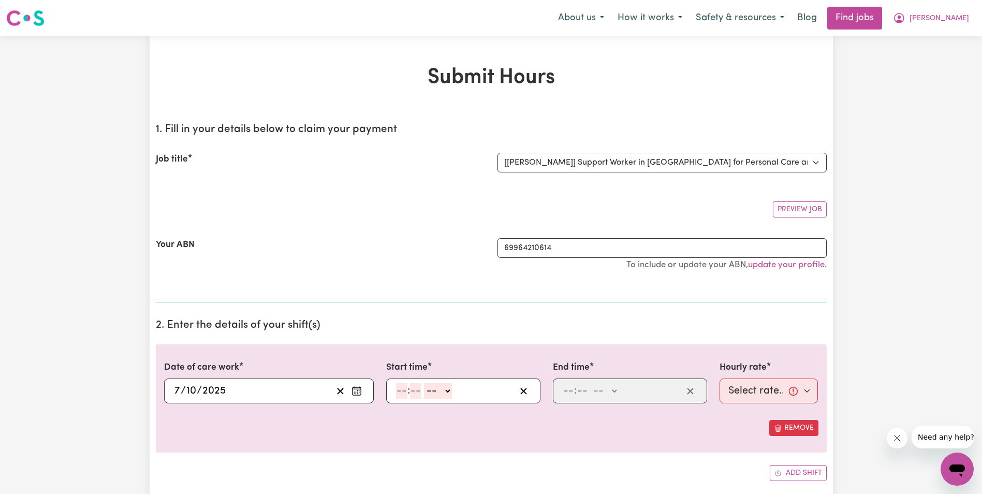
click at [401, 396] on input "number" at bounding box center [401, 391] width 11 height 16
type input "8"
type input "15"
click at [443, 391] on select "-- AM PM" at bounding box center [433, 391] width 28 height 16
select select "am"
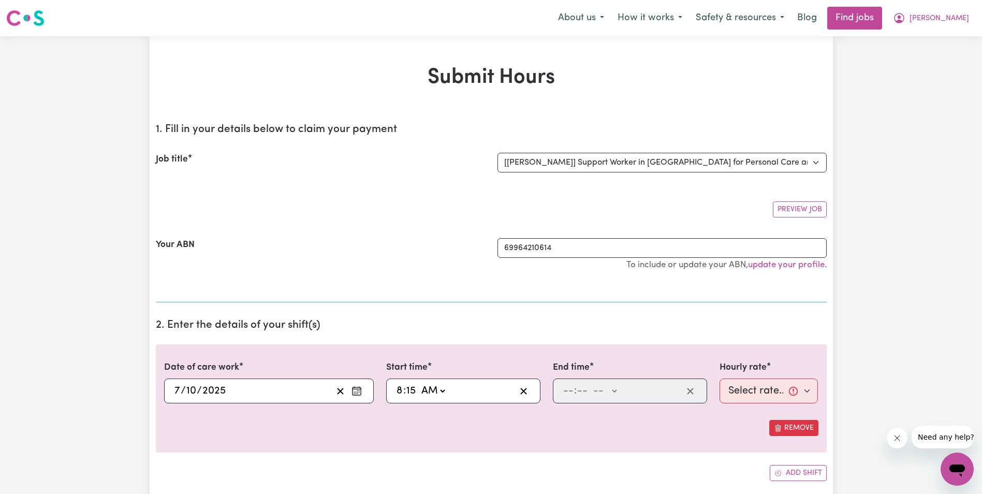
click at [419, 383] on select "-- AM PM" at bounding box center [433, 391] width 28 height 16
type input "08:15"
click at [571, 391] on input "number" at bounding box center [567, 391] width 11 height 16
type input "10"
type input "15"
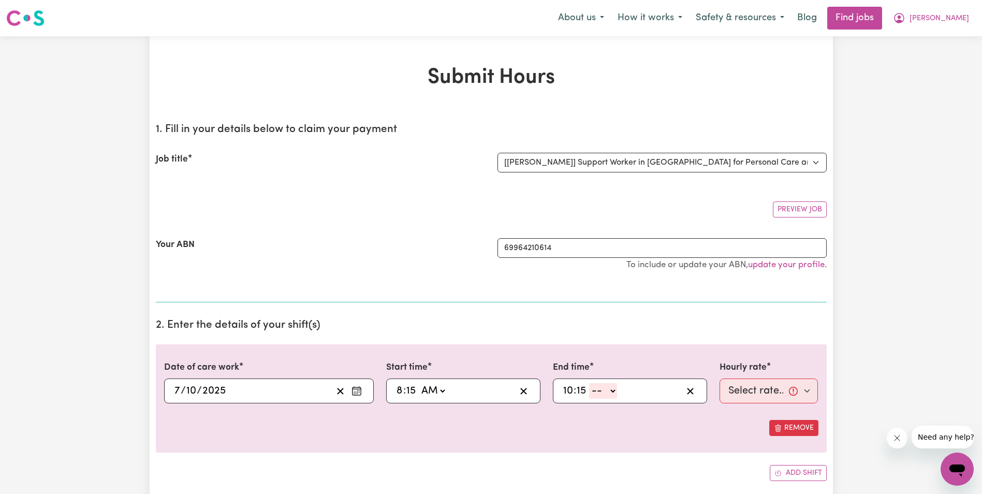
click at [615, 389] on select "-- AM PM" at bounding box center [603, 391] width 28 height 16
select select "am"
click at [589, 383] on select "-- AM PM" at bounding box center [603, 391] width 28 height 16
type input "10:15"
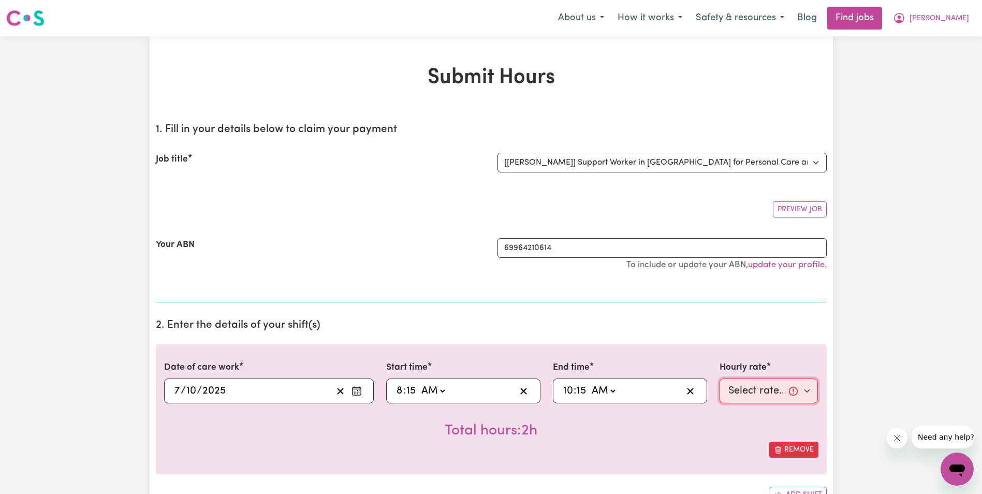
click at [741, 393] on select "Select rate... $68.00 (Weekday) $68.00 (Saturday) $68.00 (Sunday)" at bounding box center [768, 390] width 99 height 25
select select "68-Weekday"
click at [719, 378] on select "Select rate... $68.00 (Weekday) $68.00 (Saturday) $68.00 (Sunday)" at bounding box center [768, 390] width 99 height 25
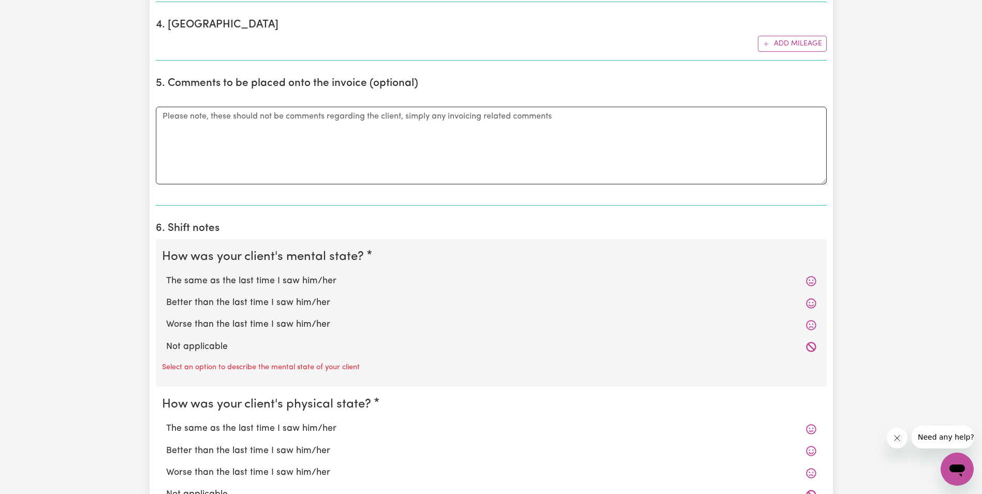
scroll to position [621, 0]
click at [209, 303] on label "Better than the last time I saw him/her" at bounding box center [491, 301] width 650 height 13
click at [166, 295] on input "Better than the last time I saw him/her" at bounding box center [166, 294] width 1 height 1
radio input "true"
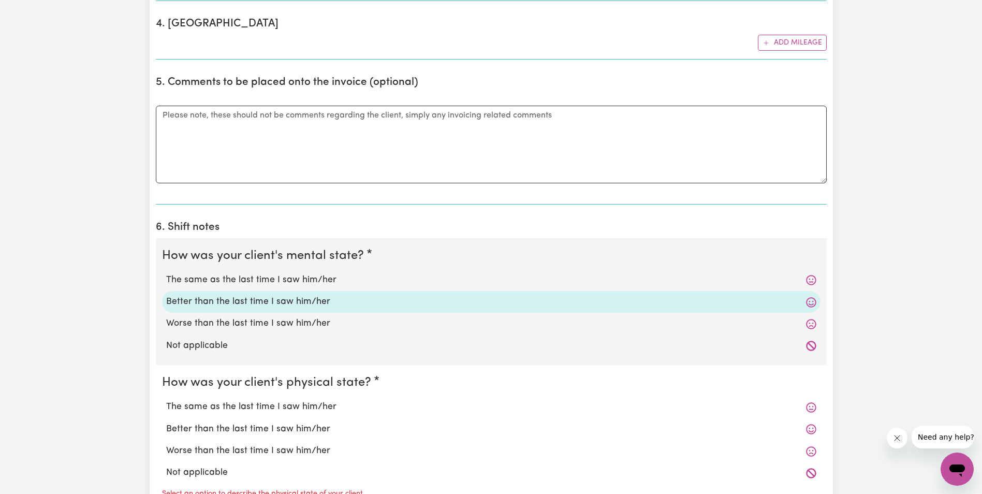
click at [187, 431] on label "Better than the last time I saw him/her" at bounding box center [491, 428] width 650 height 13
click at [166, 422] on input "Better than the last time I saw him/her" at bounding box center [166, 422] width 1 height 1
radio input "true"
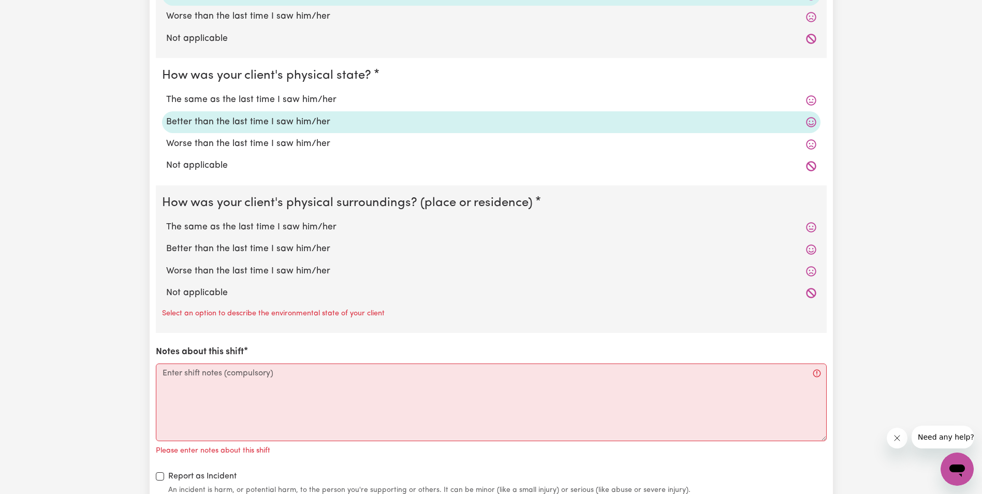
scroll to position [983, 0]
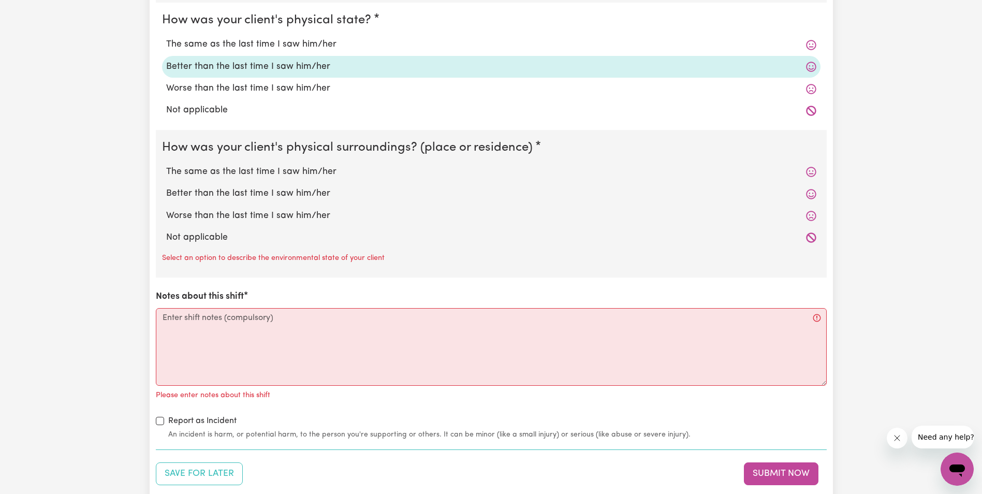
click at [565, 408] on div "How was your client's mental state? The same as the last time I saw him/her Bet…" at bounding box center [491, 158] width 671 height 564
click at [217, 334] on textarea "Notes about this shift" at bounding box center [491, 347] width 671 height 78
paste textarea "Trudi was up and sitting in her Wheelchair at the table. Peter is preaching to …"
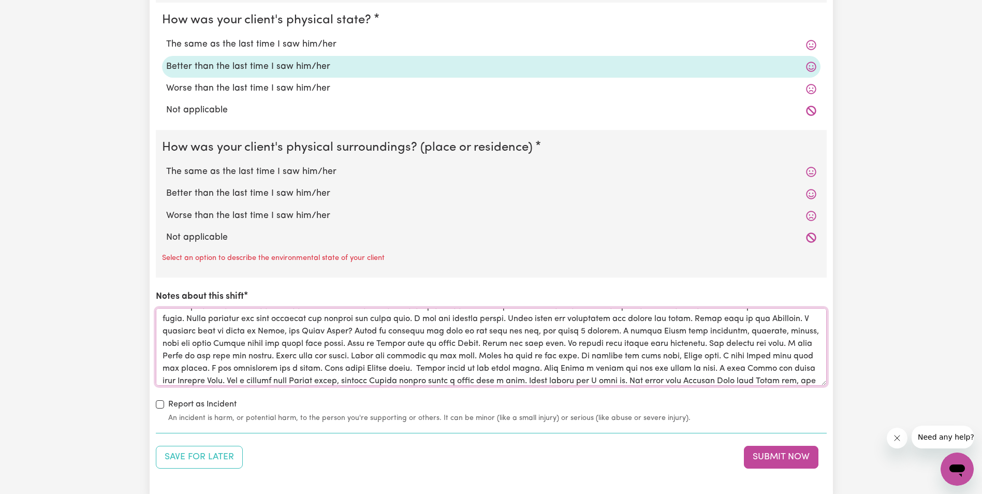
scroll to position [0, 0]
click at [750, 354] on textarea "Notes about this shift" at bounding box center [491, 347] width 671 height 78
drag, startPoint x: 748, startPoint y: 355, endPoint x: 738, endPoint y: 358, distance: 10.0
click at [738, 358] on textarea "Notes about this shift" at bounding box center [491, 347] width 671 height 78
click at [749, 353] on textarea "Notes about this shift" at bounding box center [491, 347] width 671 height 78
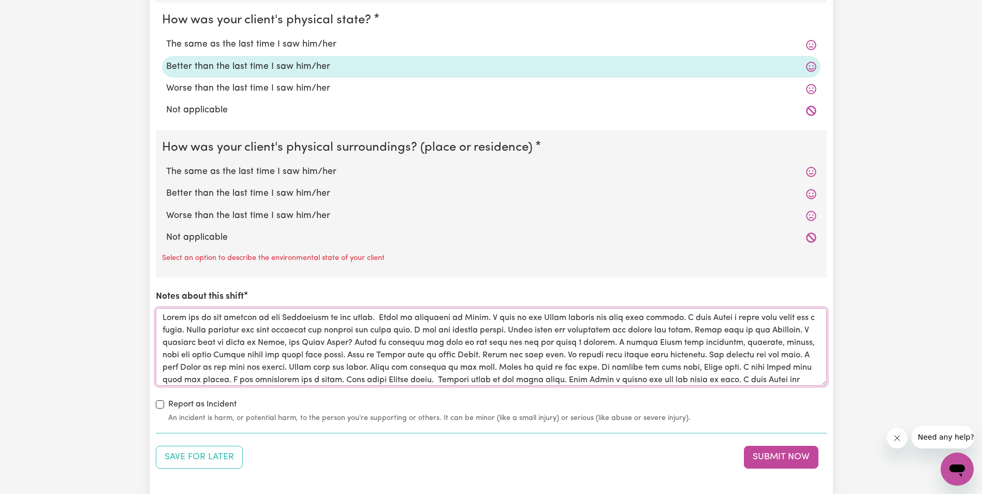
drag, startPoint x: 705, startPoint y: 363, endPoint x: 157, endPoint y: 312, distance: 550.4
click at [157, 312] on textarea "Notes about this shift" at bounding box center [491, 347] width 671 height 78
type textarea "Trudi was up and sitting in her Wheelchair at the table. Peter is preaching to …"
click at [767, 454] on button "Submit Now" at bounding box center [781, 457] width 75 height 23
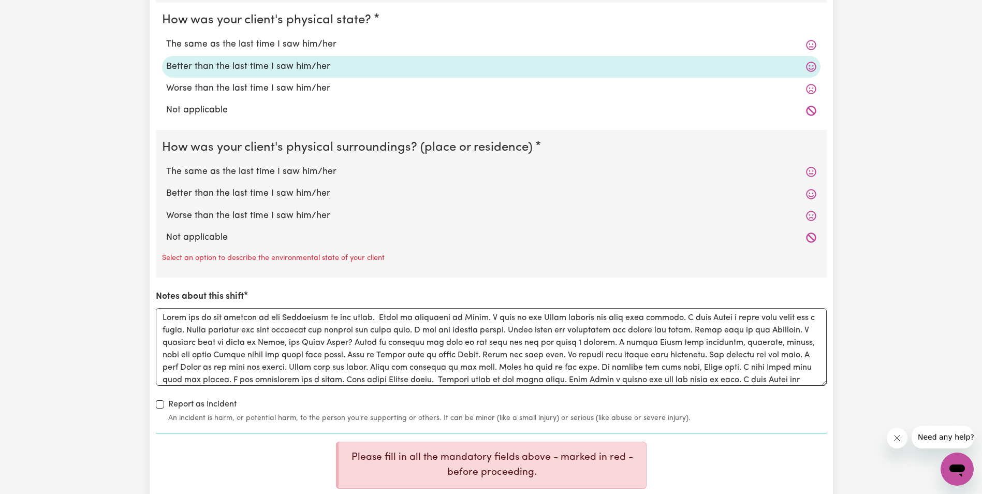
click at [273, 171] on label "The same as the last time I saw him/her" at bounding box center [491, 171] width 650 height 13
click at [166, 165] on input "The same as the last time I saw him/her" at bounding box center [166, 165] width 1 height 1
radio input "true"
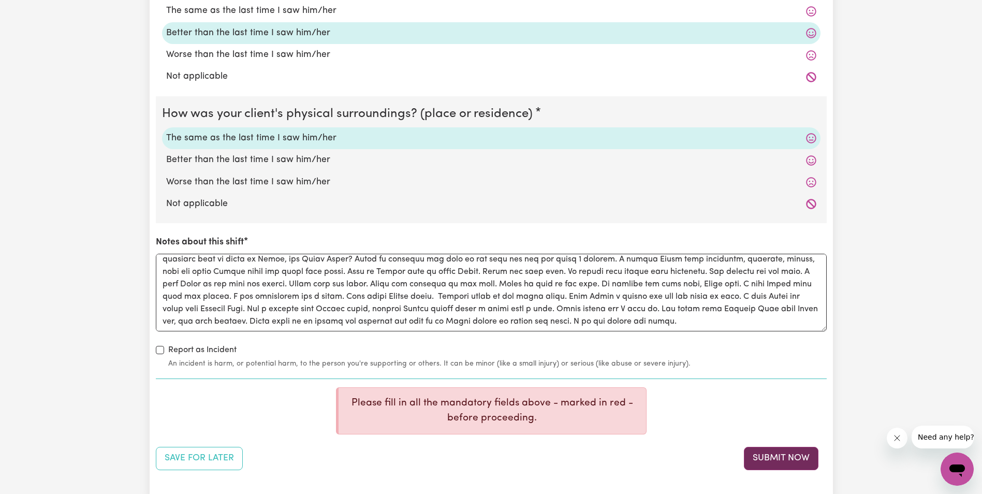
scroll to position [1035, 0]
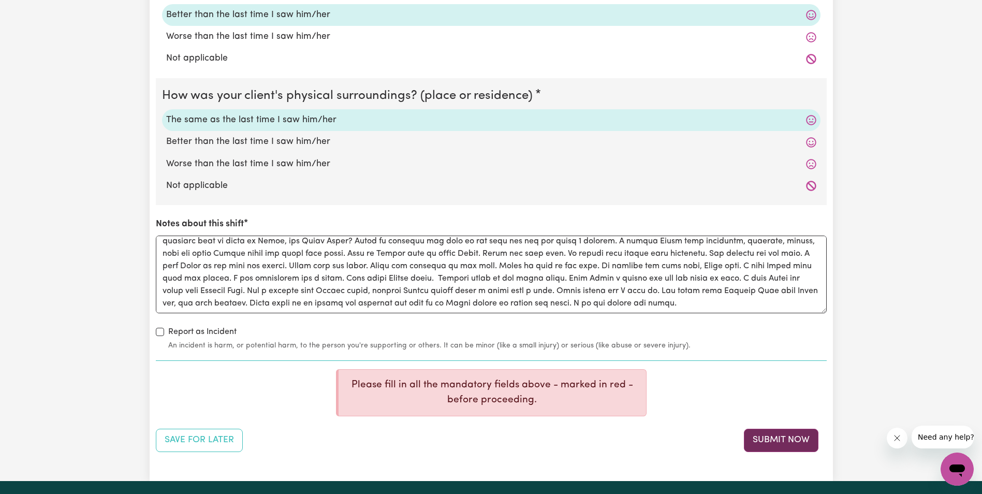
click at [750, 438] on button "Submit Now" at bounding box center [781, 439] width 75 height 23
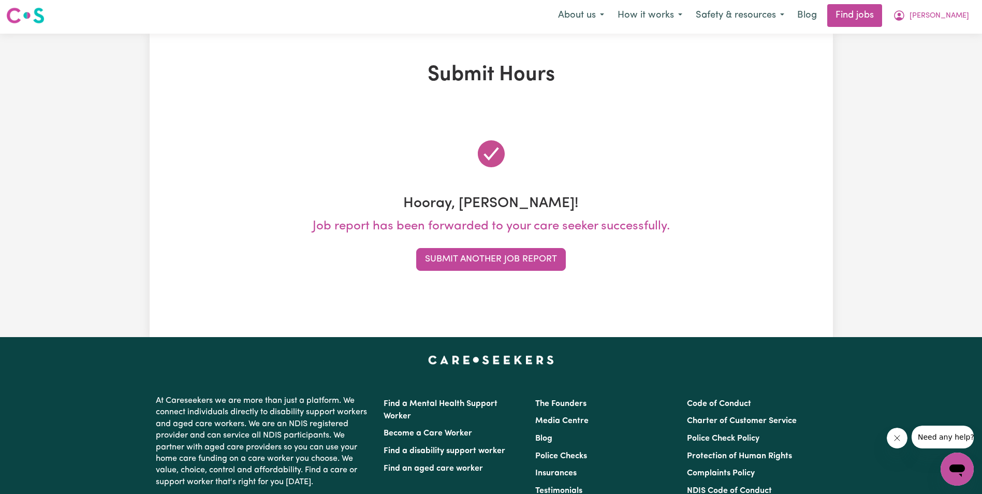
scroll to position [0, 0]
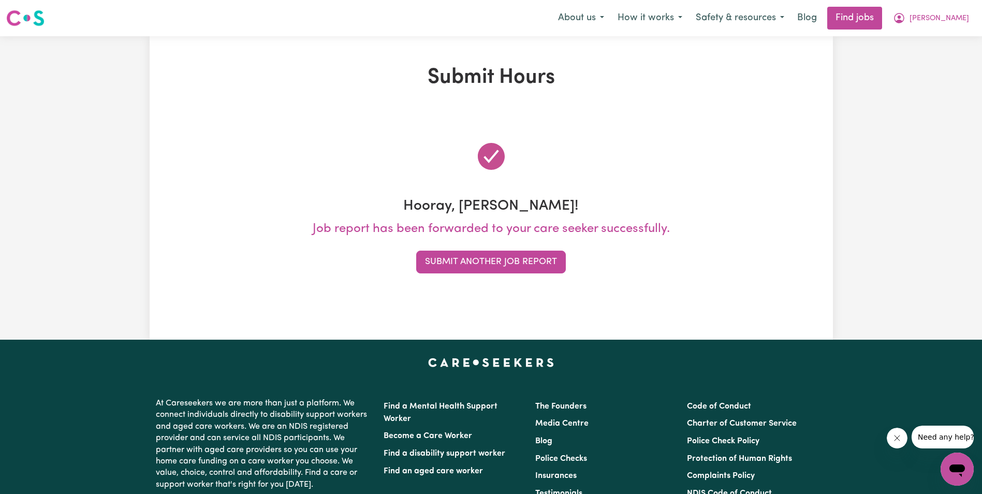
click at [60, 182] on div "Submit Hours Hooray, Silvia! Job report has been forwarded to your care seeker …" at bounding box center [491, 187] width 982 height 303
click at [493, 259] on button "Submit Another Job Report" at bounding box center [491, 261] width 150 height 23
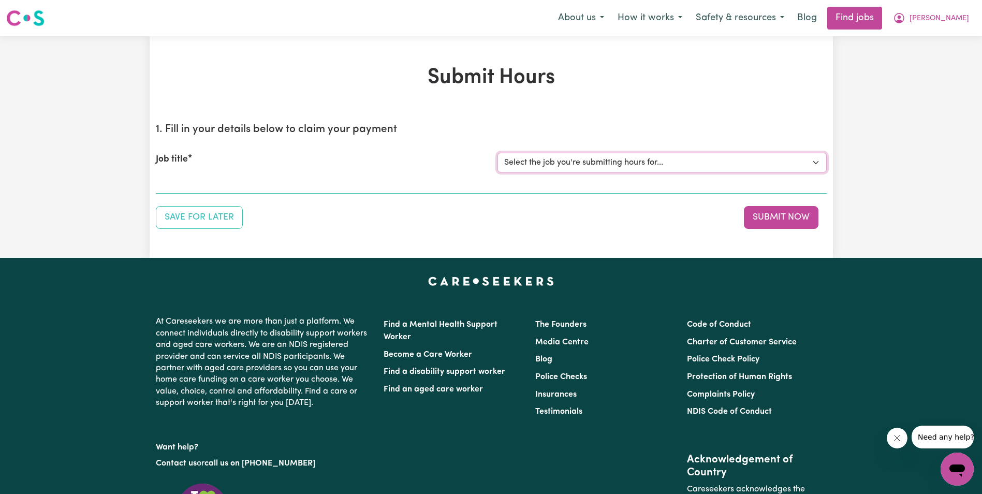
click at [621, 165] on select "Select the job you're submitting hours for... [Gertrude Ehrich] Support Worker …" at bounding box center [661, 163] width 329 height 20
select select "11643"
click at [497, 153] on select "Select the job you're submitting hours for... [Gertrude Ehrich] Support Worker …" at bounding box center [661, 163] width 329 height 20
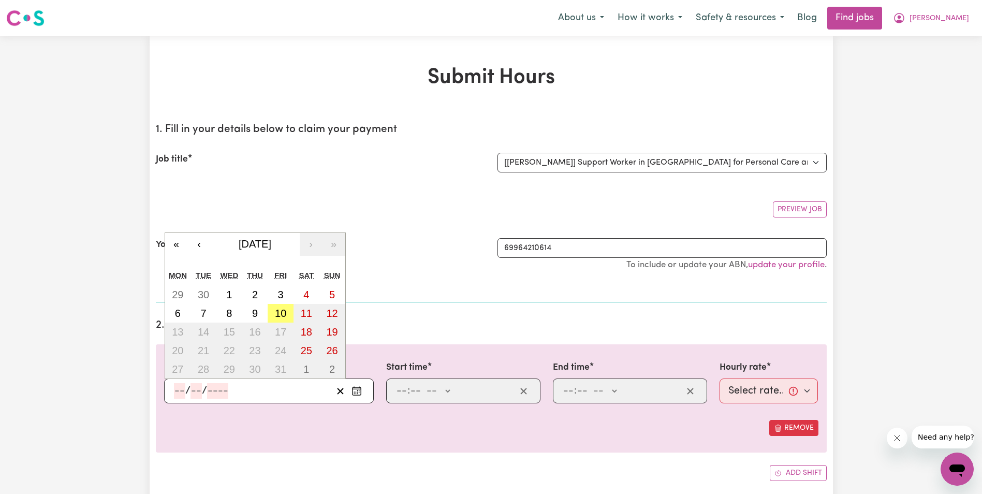
click at [176, 394] on input "number" at bounding box center [179, 391] width 11 height 16
click at [232, 315] on abbr "8" at bounding box center [229, 312] width 6 height 11
type input "2025-10-08"
type input "8"
type input "10"
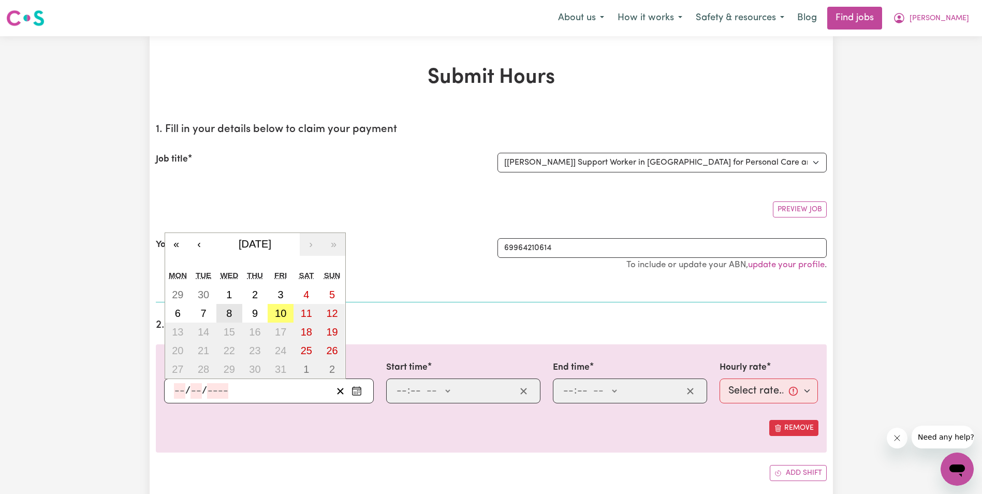
type input "2025"
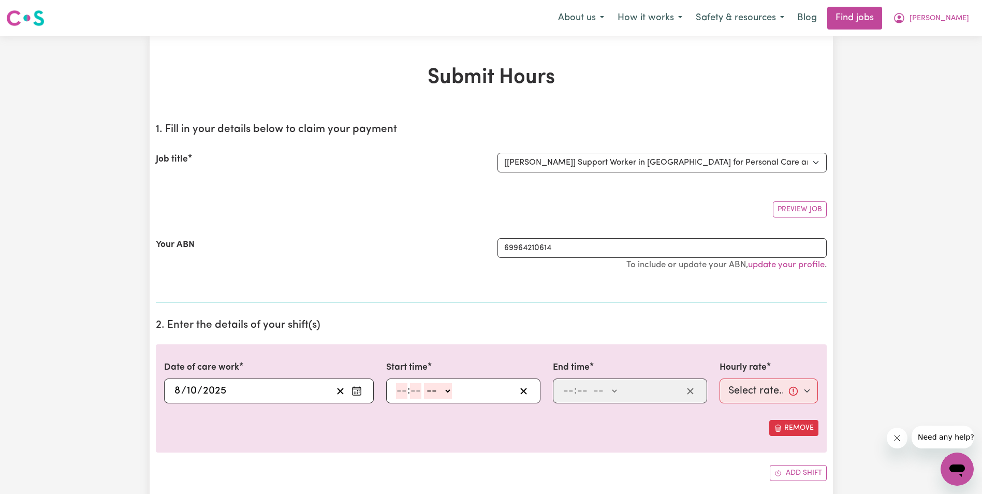
click at [396, 391] on input "number" at bounding box center [401, 391] width 11 height 16
type input "8"
type input "15"
click at [440, 389] on select "-- AM PM" at bounding box center [433, 391] width 28 height 16
select select "am"
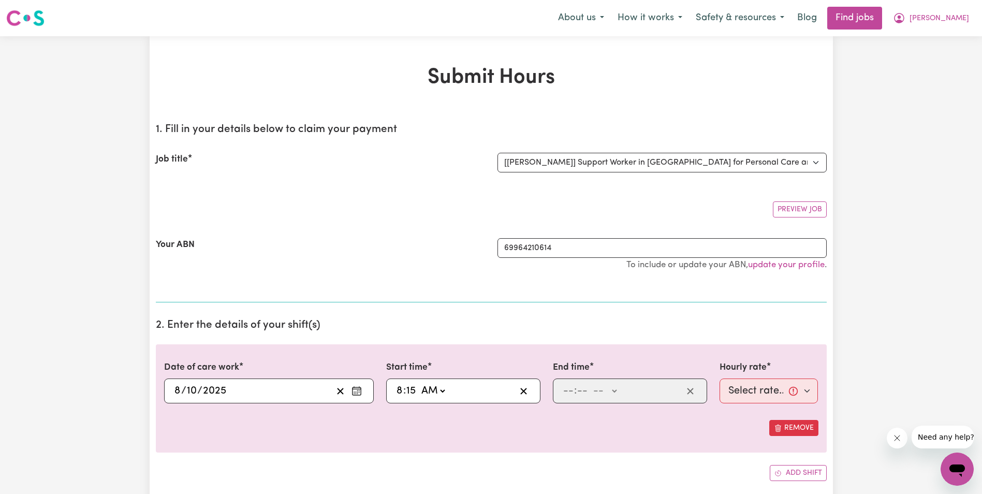
click at [419, 383] on select "-- AM PM" at bounding box center [433, 391] width 28 height 16
type input "08:15"
click at [566, 390] on input "number" at bounding box center [567, 391] width 11 height 16
type input "10"
type input "15"
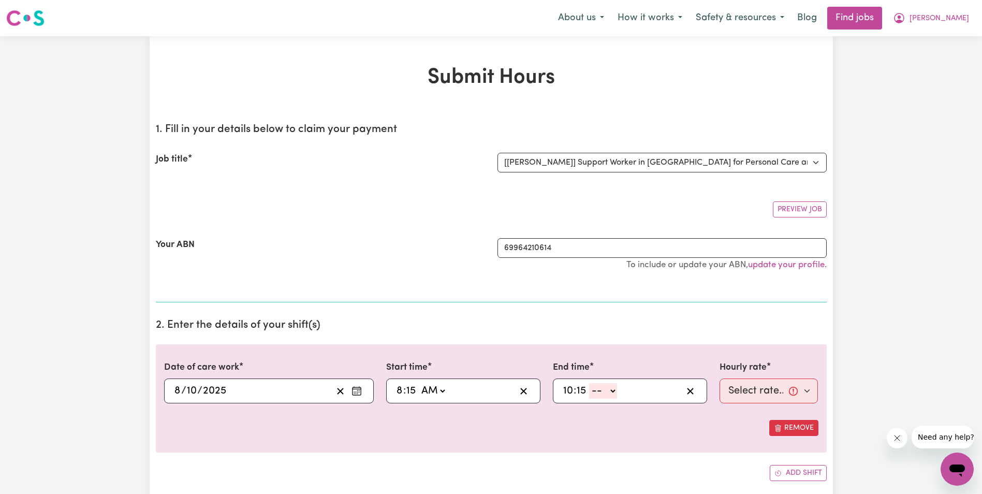
click at [611, 390] on select "-- AM PM" at bounding box center [603, 391] width 28 height 16
select select "am"
click at [589, 383] on select "-- AM PM" at bounding box center [603, 391] width 28 height 16
type input "10:15"
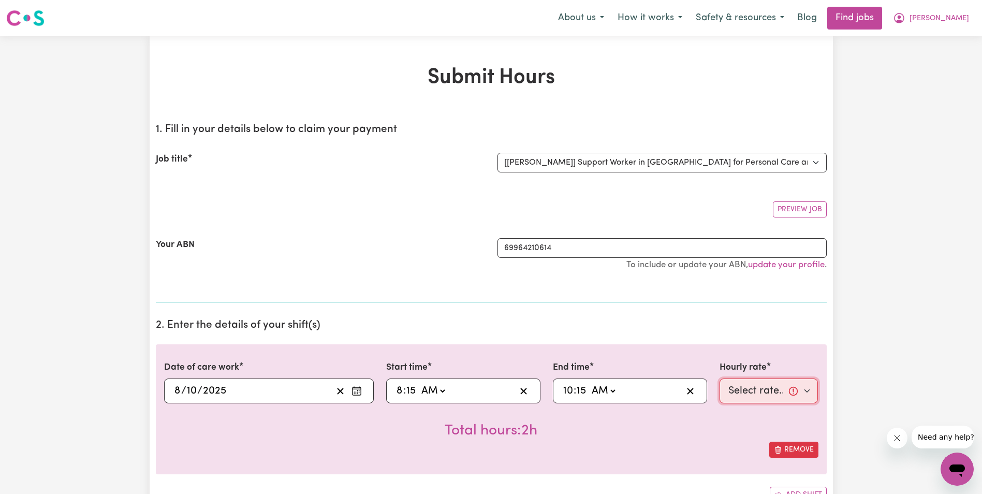
click at [745, 393] on select "Select rate... $68.00 (Weekday) $68.00 (Saturday) $68.00 (Sunday)" at bounding box center [768, 390] width 99 height 25
select select "68-Weekday"
click at [719, 378] on select "Select rate... $68.00 (Weekday) $68.00 (Saturday) $68.00 (Sunday)" at bounding box center [768, 390] width 99 height 25
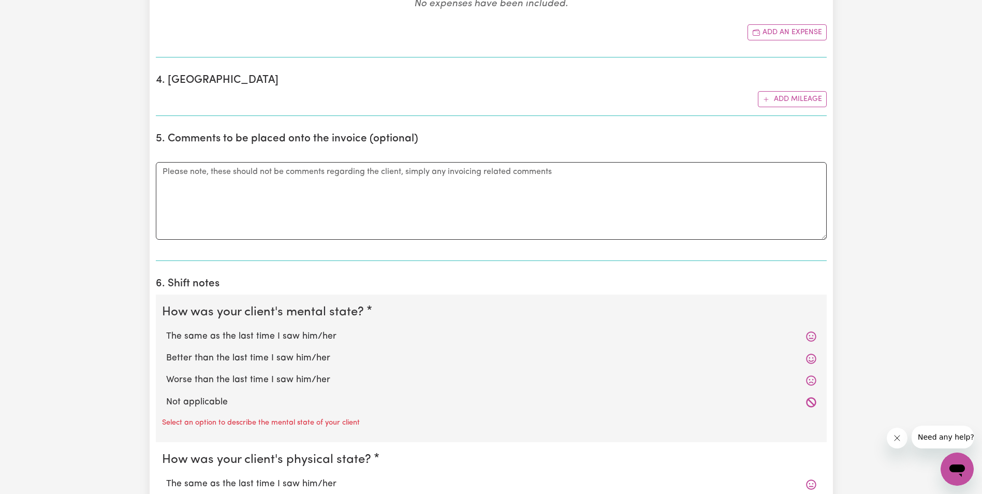
scroll to position [569, 0]
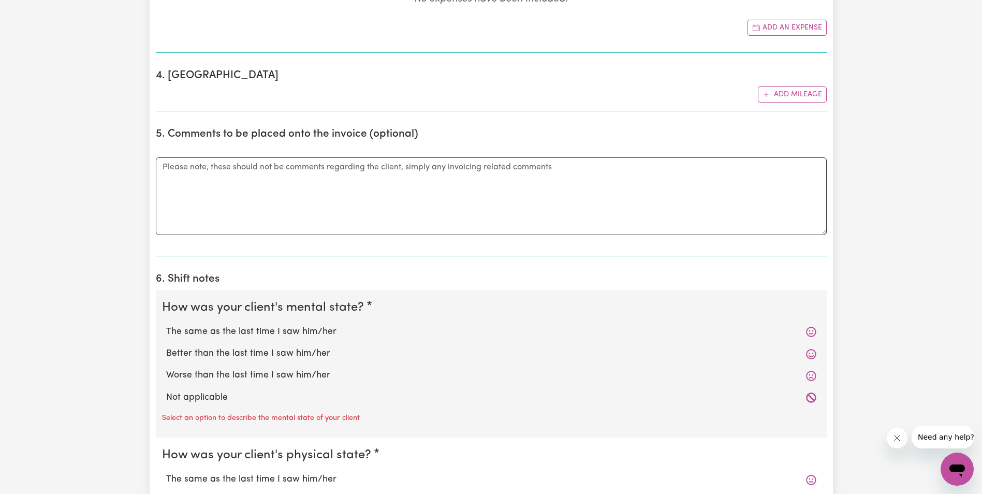
click at [213, 330] on label "The same as the last time I saw him/her" at bounding box center [491, 331] width 650 height 13
click at [166, 325] on input "The same as the last time I saw him/her" at bounding box center [166, 324] width 1 height 1
radio input "true"
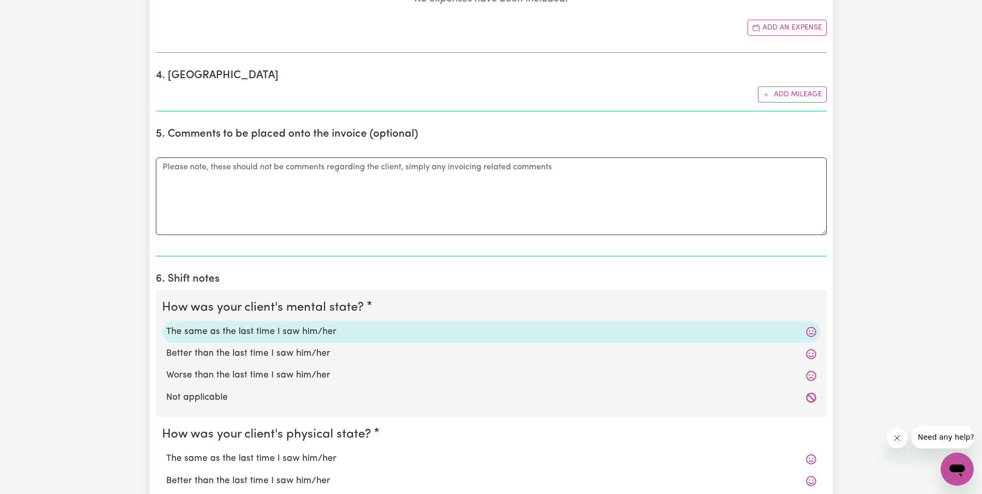
click at [189, 458] on label "The same as the last time I saw him/her" at bounding box center [491, 458] width 650 height 13
click at [166, 452] on input "The same as the last time I saw him/her" at bounding box center [166, 451] width 1 height 1
radio input "true"
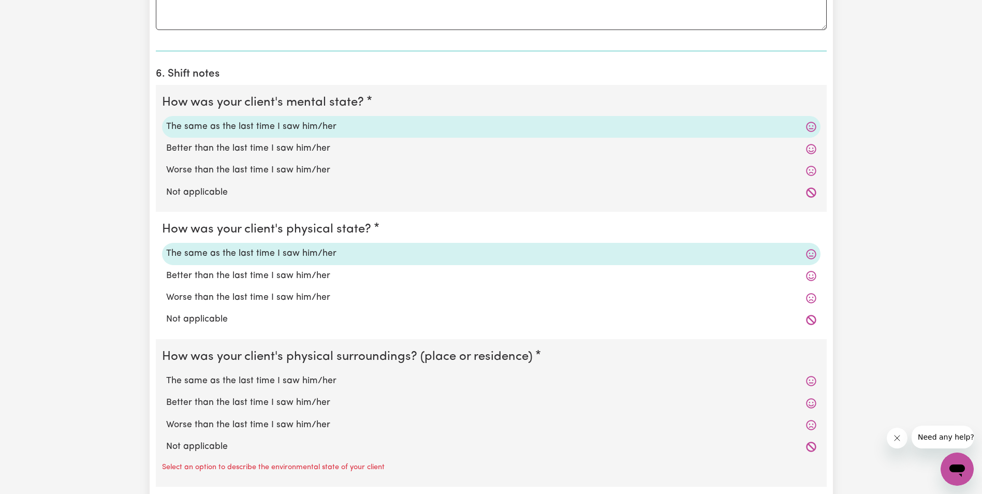
scroll to position [776, 0]
click at [228, 380] on label "The same as the last time I saw him/her" at bounding box center [491, 378] width 650 height 13
click at [166, 372] on input "The same as the last time I saw him/her" at bounding box center [166, 372] width 1 height 1
radio input "true"
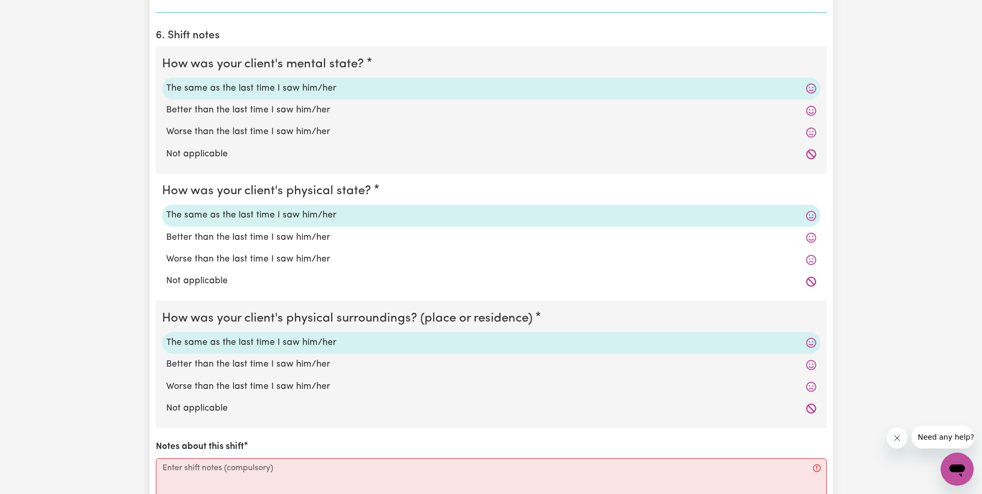
scroll to position [880, 0]
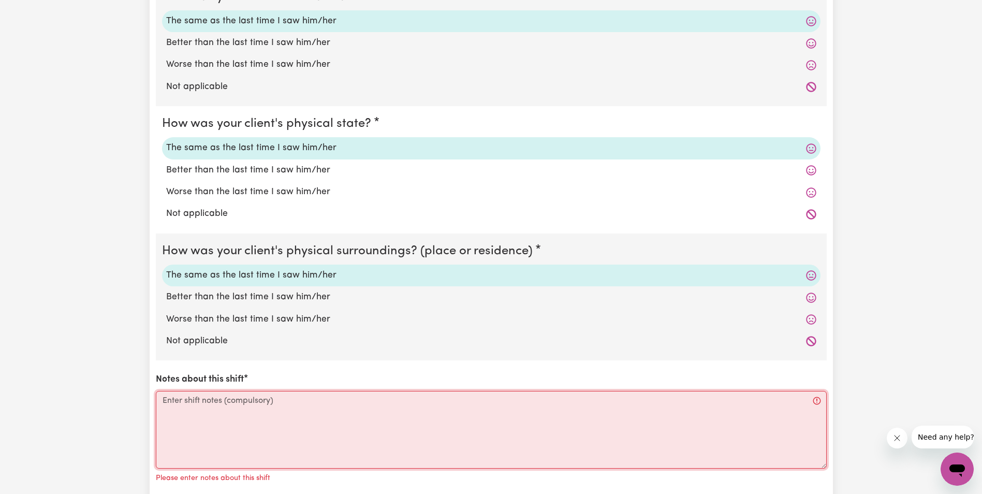
click at [261, 411] on textarea "Notes about this shift" at bounding box center [491, 430] width 671 height 78
paste textarea "The bruises look the same. Te open skin on the leg is healing well. Trudi was u…"
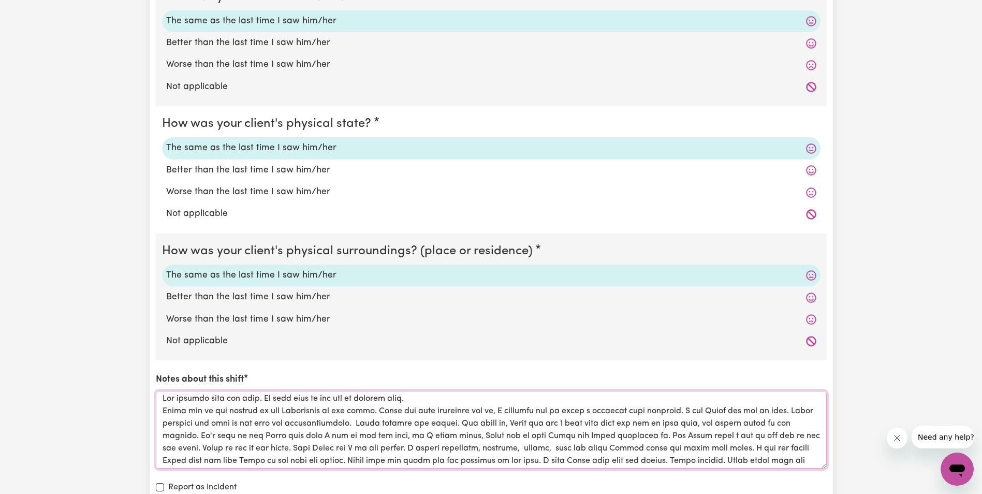
scroll to position [0, 0]
click at [186, 450] on textarea "Notes about this shift" at bounding box center [491, 430] width 671 height 78
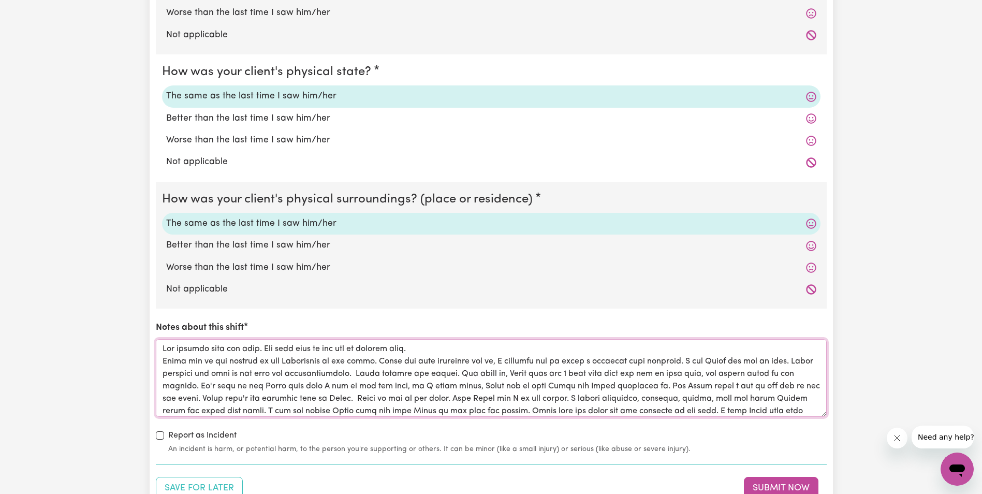
drag, startPoint x: 655, startPoint y: 409, endPoint x: 151, endPoint y: 343, distance: 507.9
type textarea "The bruises look the same. The open skin on the leg is healing well. Trudi was …"
click at [774, 484] on button "Submit Now" at bounding box center [781, 488] width 75 height 23
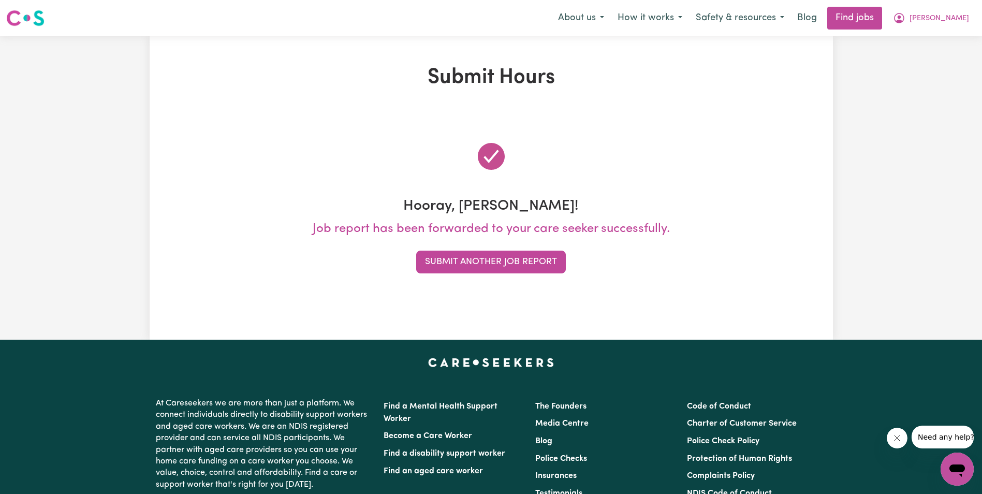
click at [917, 239] on div "Submit Hours Hooray, Silvia! Job report has been forwarded to your care seeker …" at bounding box center [491, 187] width 982 height 303
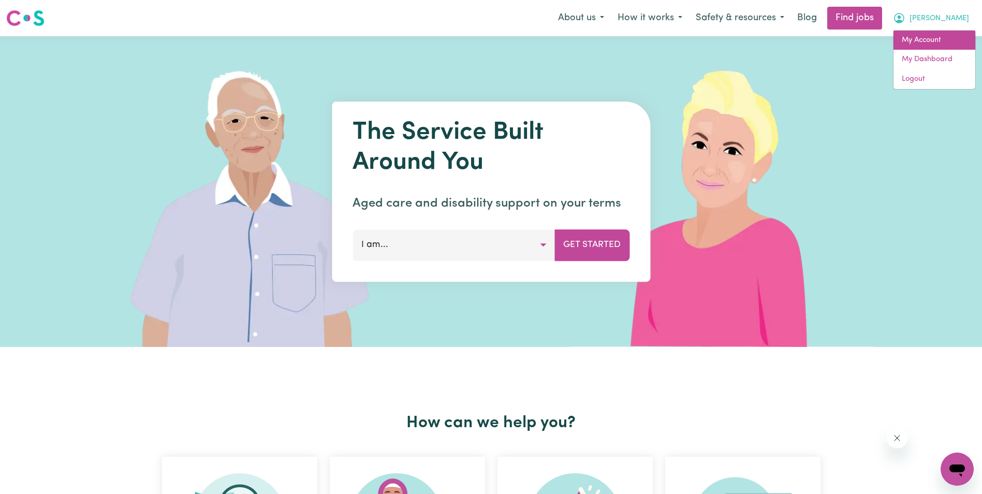
click at [935, 36] on link "My Account" at bounding box center [934, 41] width 82 height 20
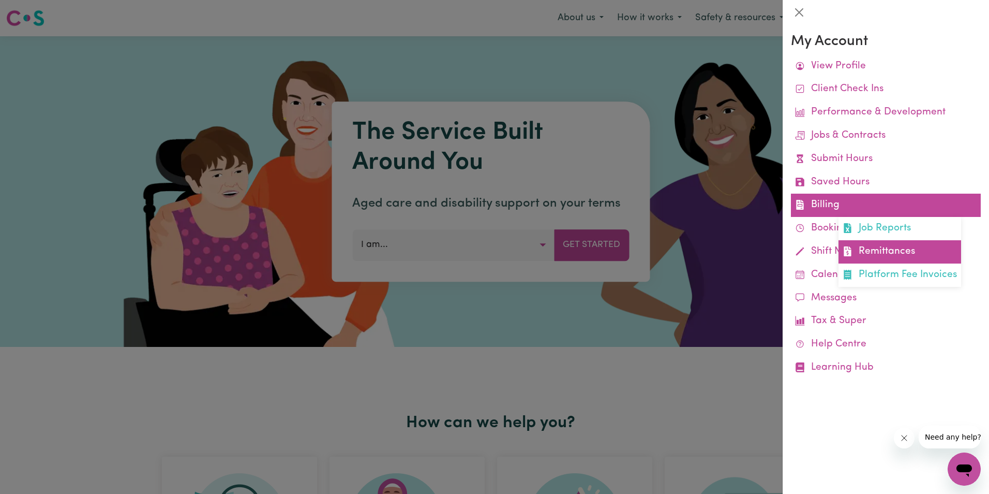
click at [891, 249] on link "Remittances" at bounding box center [900, 251] width 123 height 23
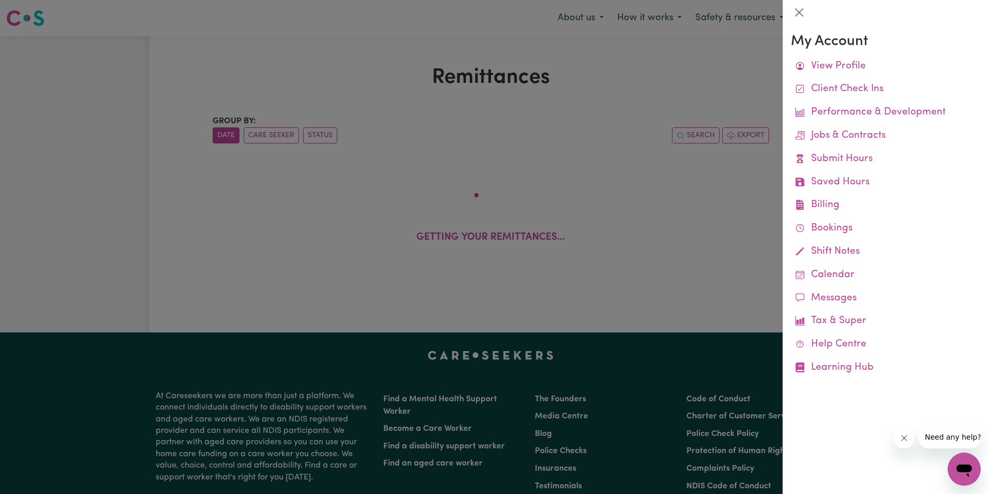
click at [331, 86] on div at bounding box center [494, 247] width 989 height 494
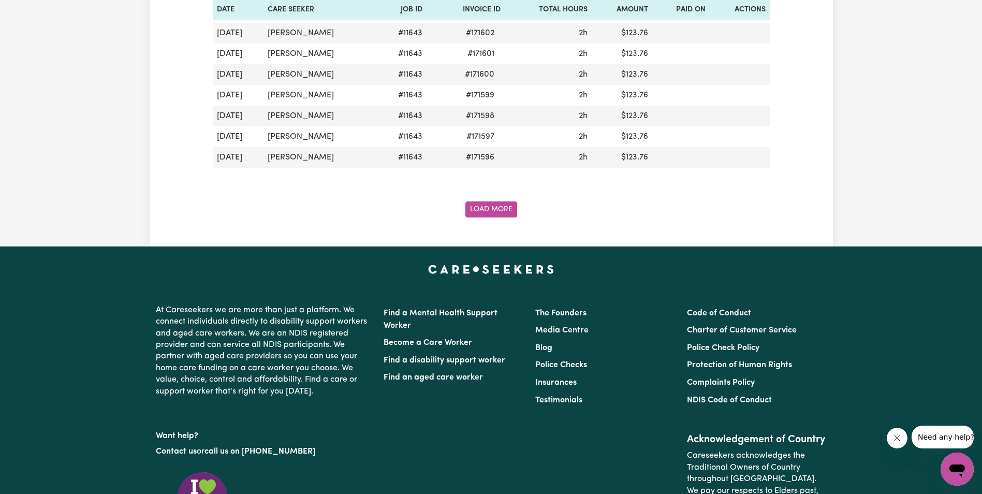
scroll to position [1242, 0]
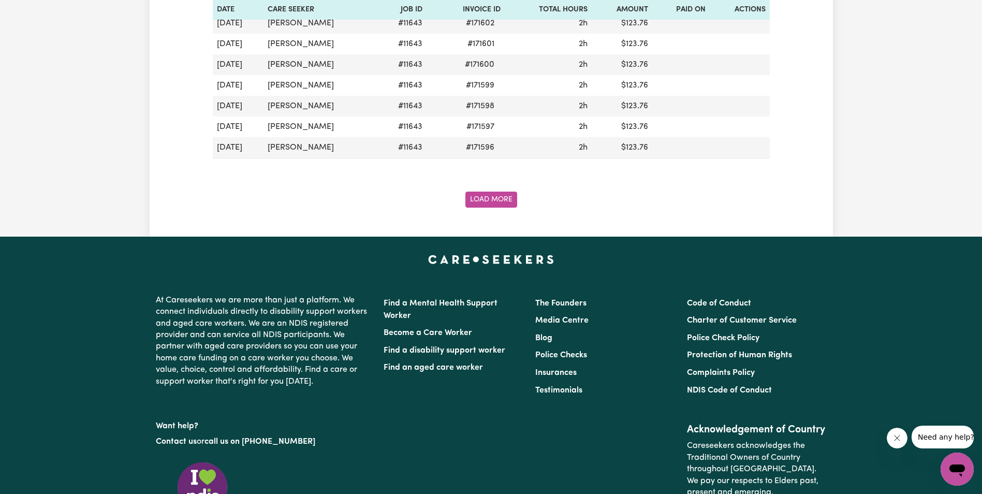
click at [487, 202] on button "Load More" at bounding box center [491, 199] width 52 height 16
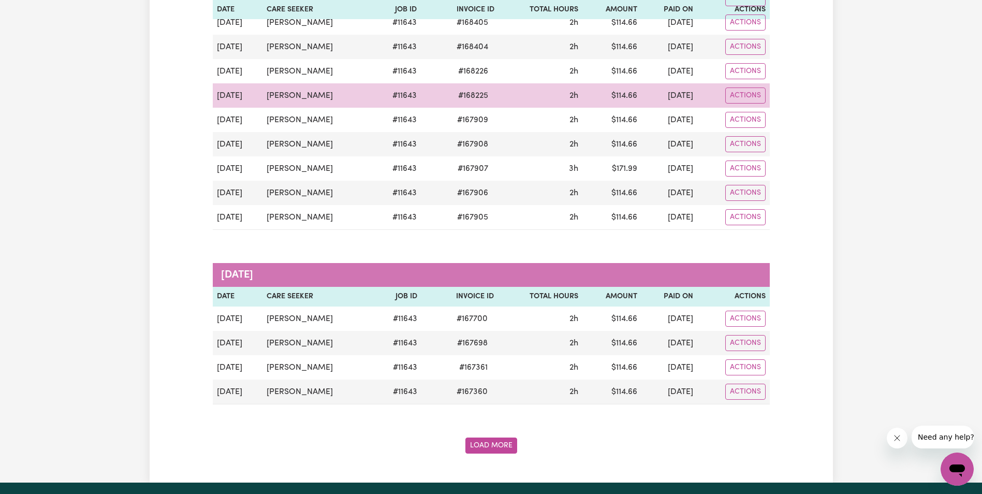
scroll to position [2328, 0]
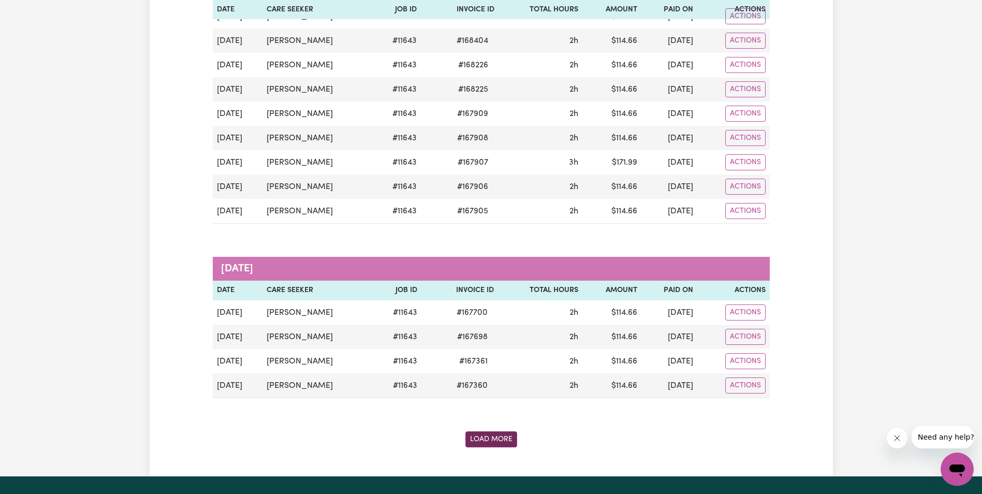
click at [481, 442] on button "Load More" at bounding box center [491, 439] width 52 height 16
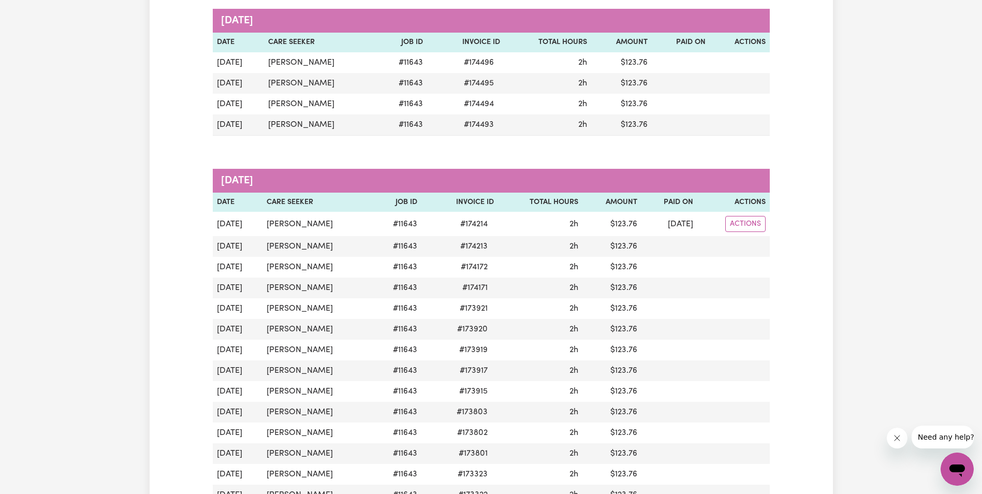
scroll to position [0, 0]
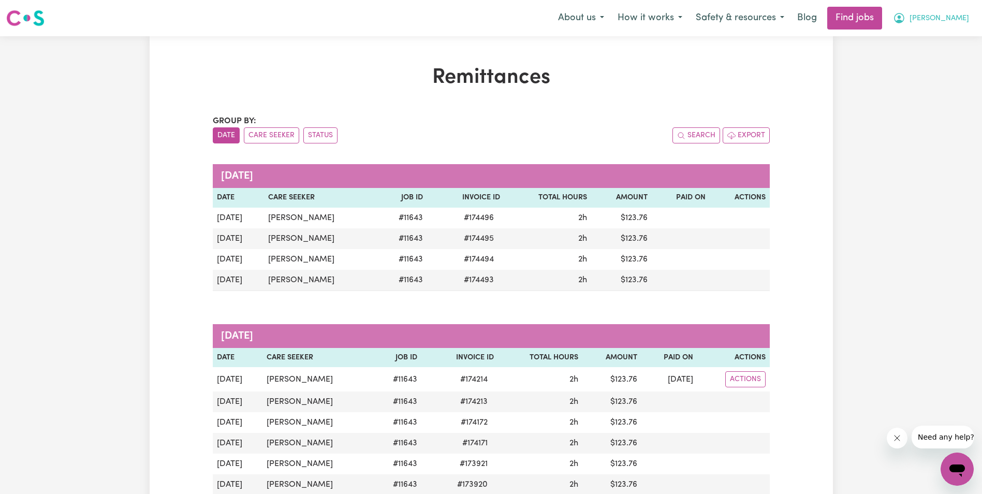
click at [961, 17] on span "[PERSON_NAME]" at bounding box center [939, 18] width 60 height 11
click at [931, 36] on link "My Account" at bounding box center [934, 41] width 82 height 20
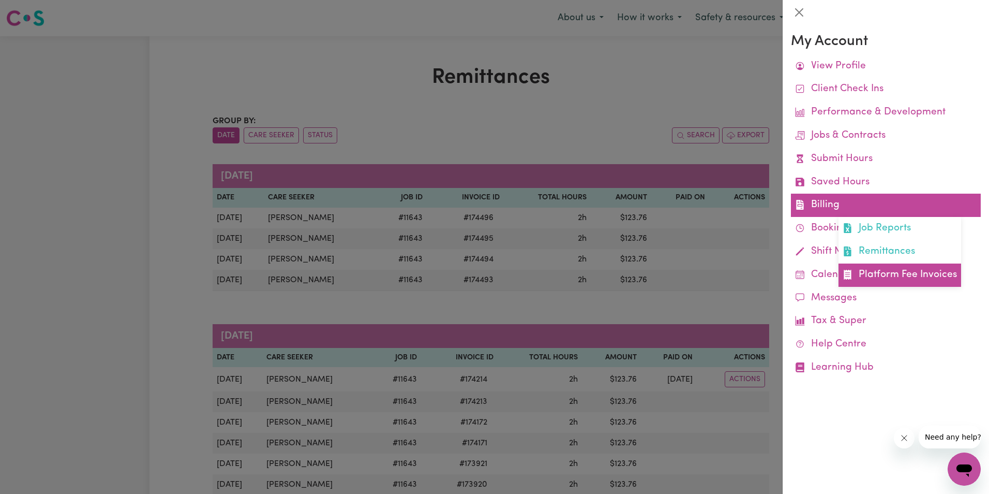
click at [903, 273] on link "Platform Fee Invoices" at bounding box center [900, 274] width 123 height 23
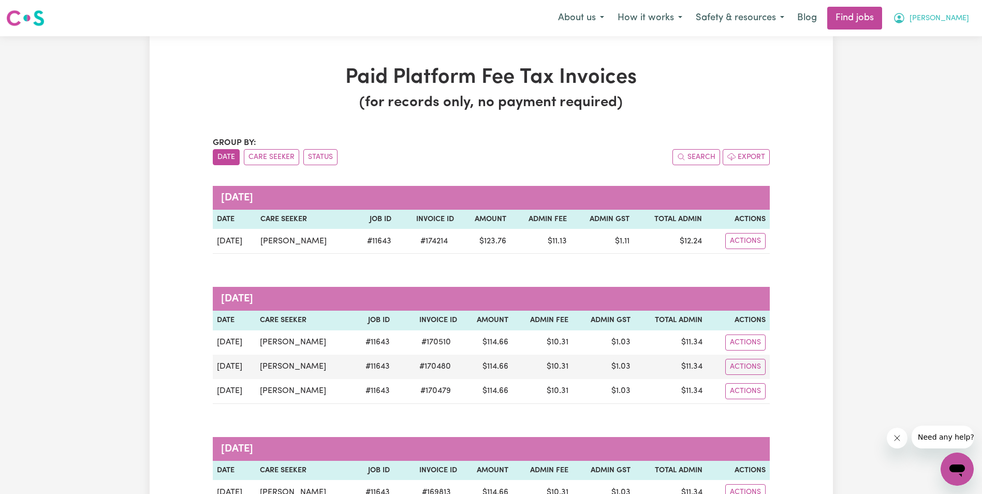
click at [962, 19] on span "[PERSON_NAME]" at bounding box center [939, 18] width 60 height 11
click at [924, 37] on link "My Account" at bounding box center [934, 41] width 82 height 20
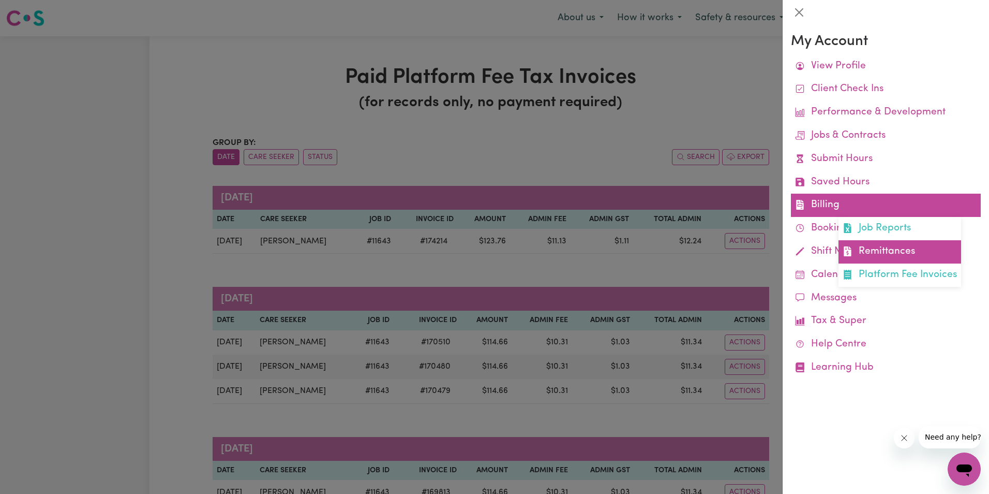
click at [904, 254] on link "Remittances" at bounding box center [900, 251] width 123 height 23
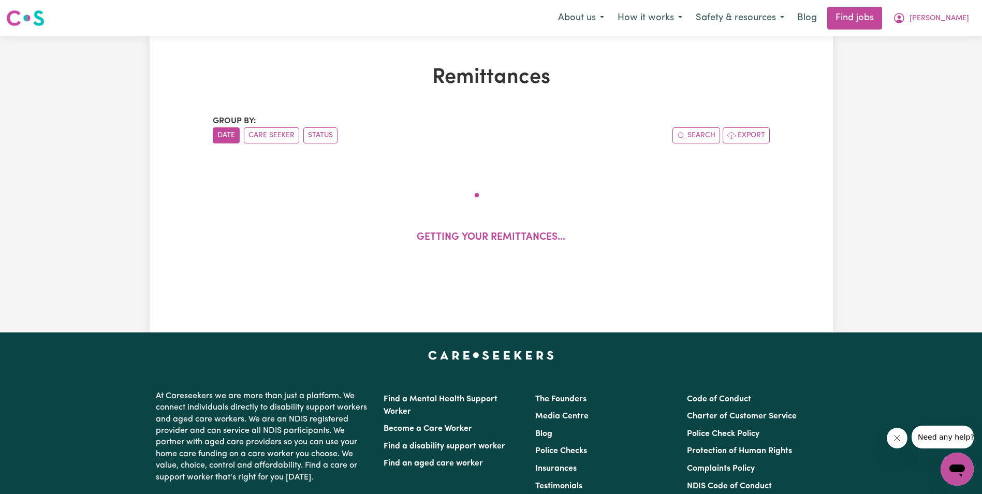
click at [365, 80] on h1 "Remittances" at bounding box center [491, 77] width 557 height 25
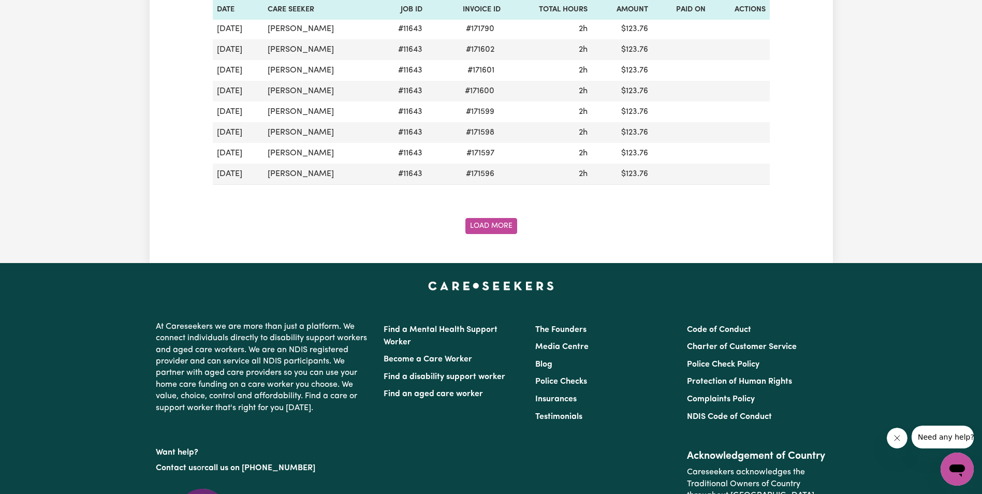
scroll to position [1242, 0]
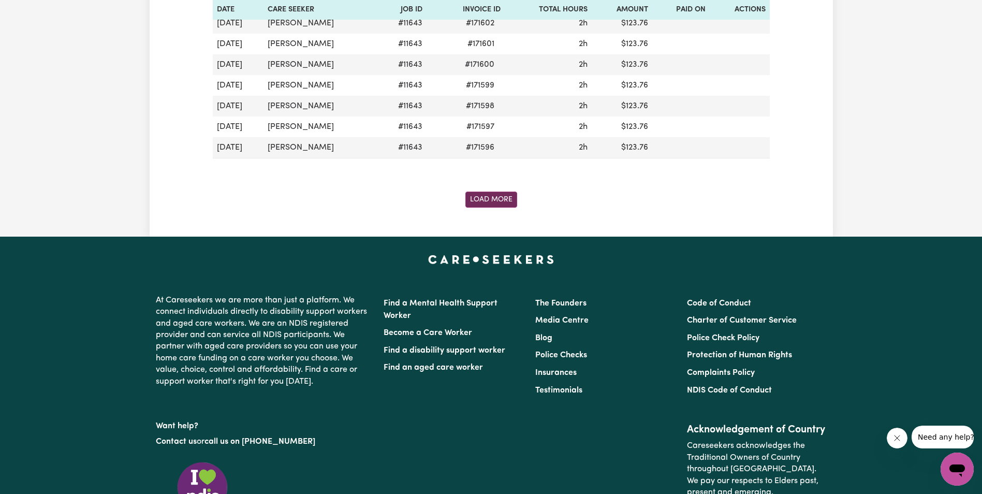
click at [488, 199] on button "Load More" at bounding box center [491, 199] width 52 height 16
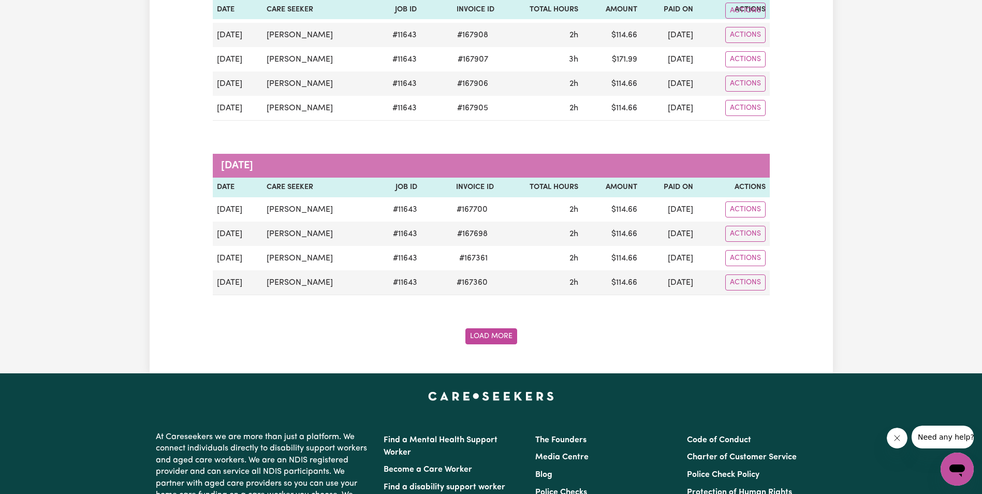
scroll to position [2432, 0]
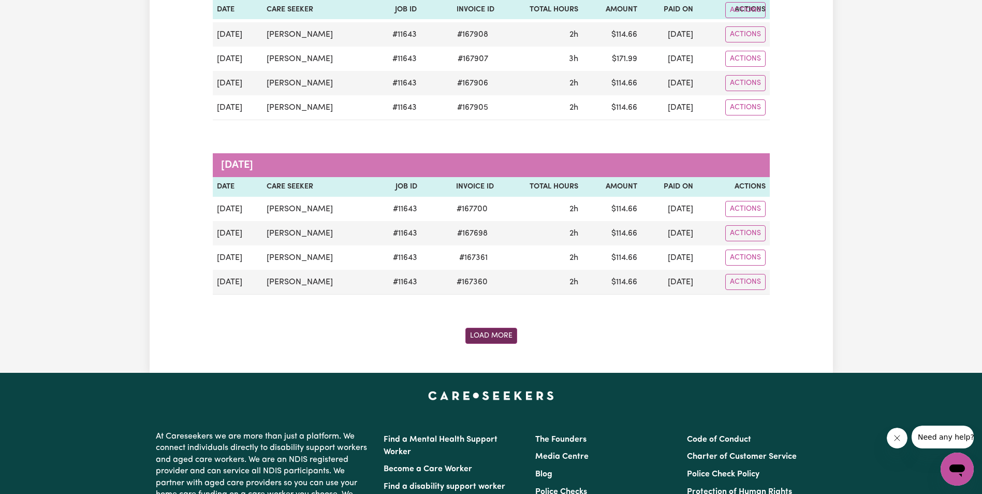
click at [474, 334] on button "Load More" at bounding box center [491, 336] width 52 height 16
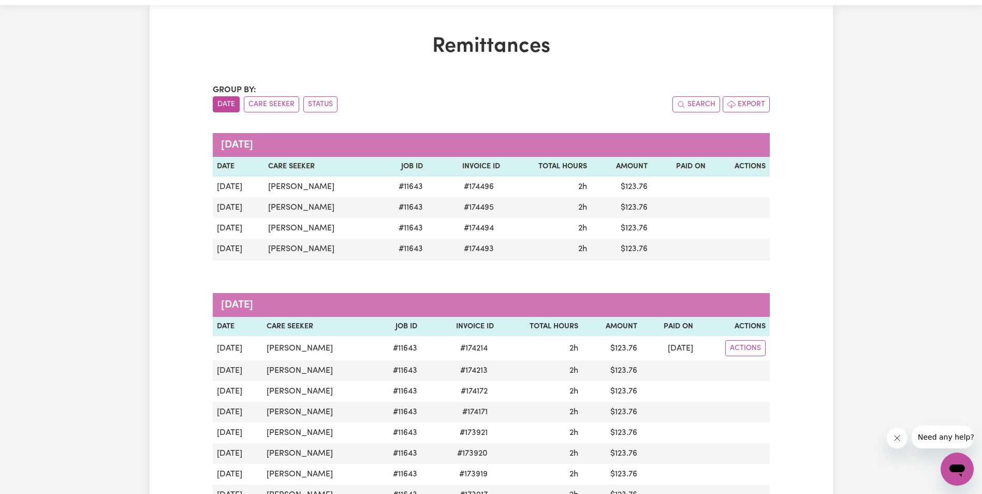
scroll to position [0, 0]
